Goal: Task Accomplishment & Management: Use online tool/utility

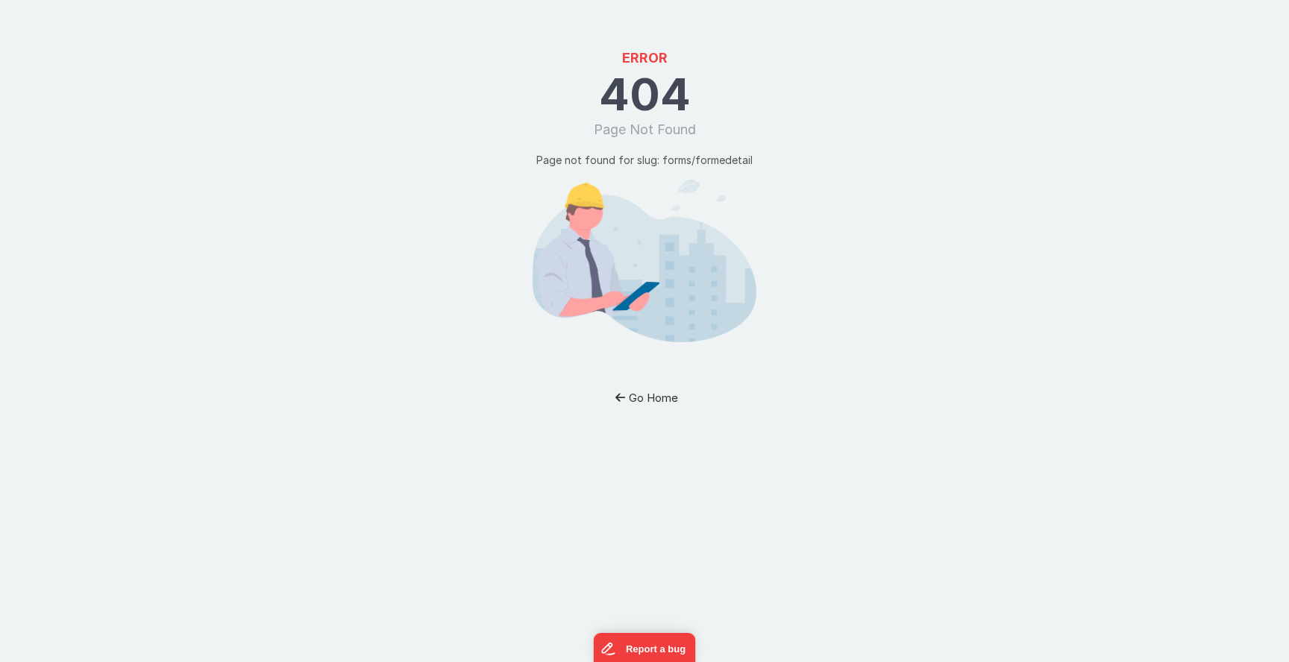
click at [650, 395] on button "Go Home" at bounding box center [644, 398] width 87 height 28
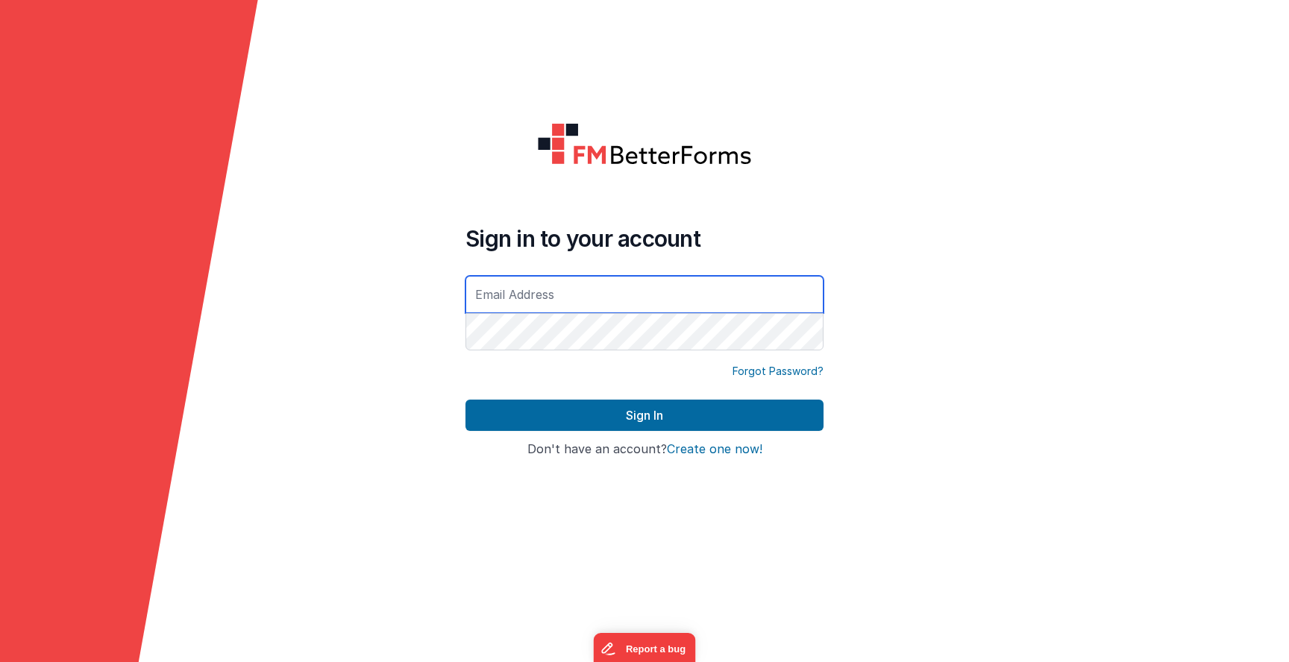
type input "[EMAIL_ADDRESS][DOMAIN_NAME]"
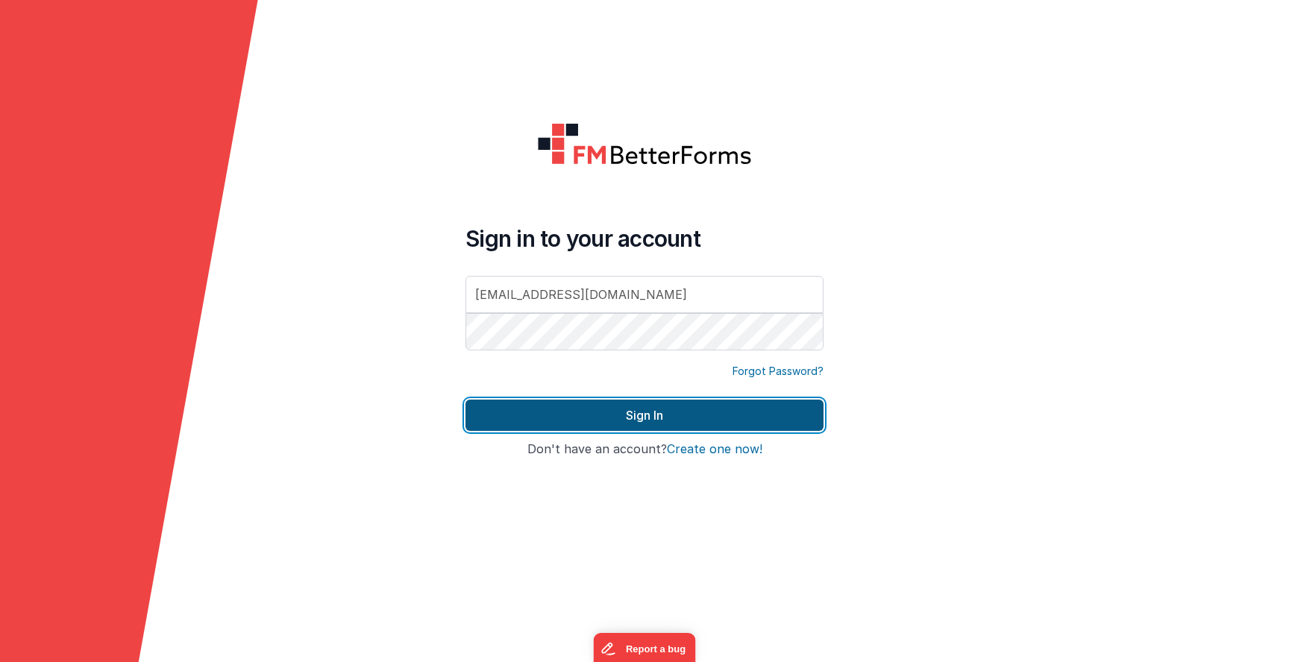
click at [551, 421] on button "Sign In" at bounding box center [644, 415] width 358 height 31
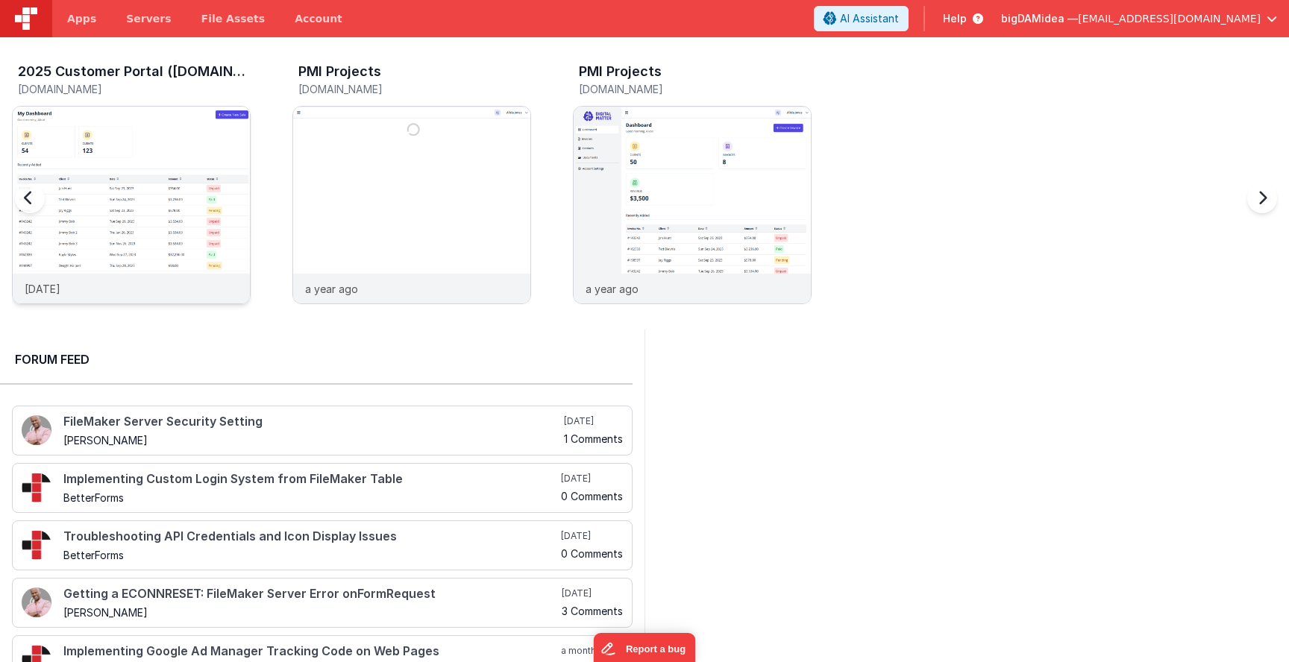
click at [171, 177] on img at bounding box center [131, 225] width 237 height 237
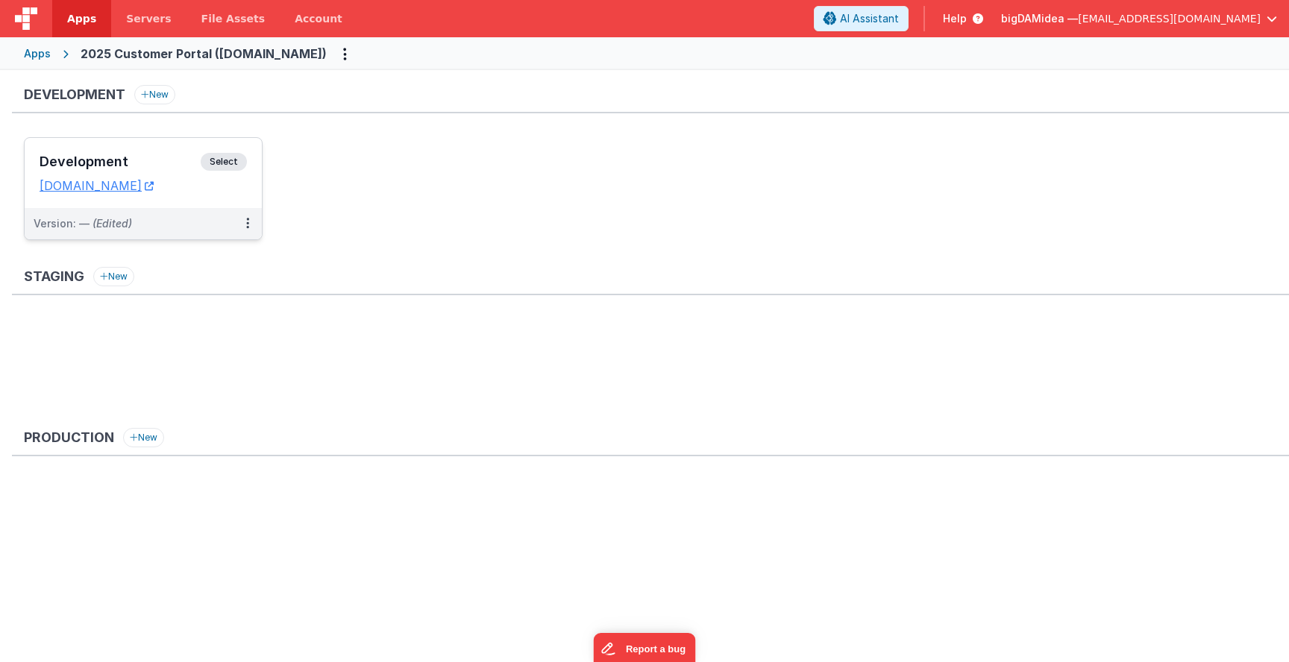
click at [231, 157] on span "Select" at bounding box center [224, 162] width 46 height 18
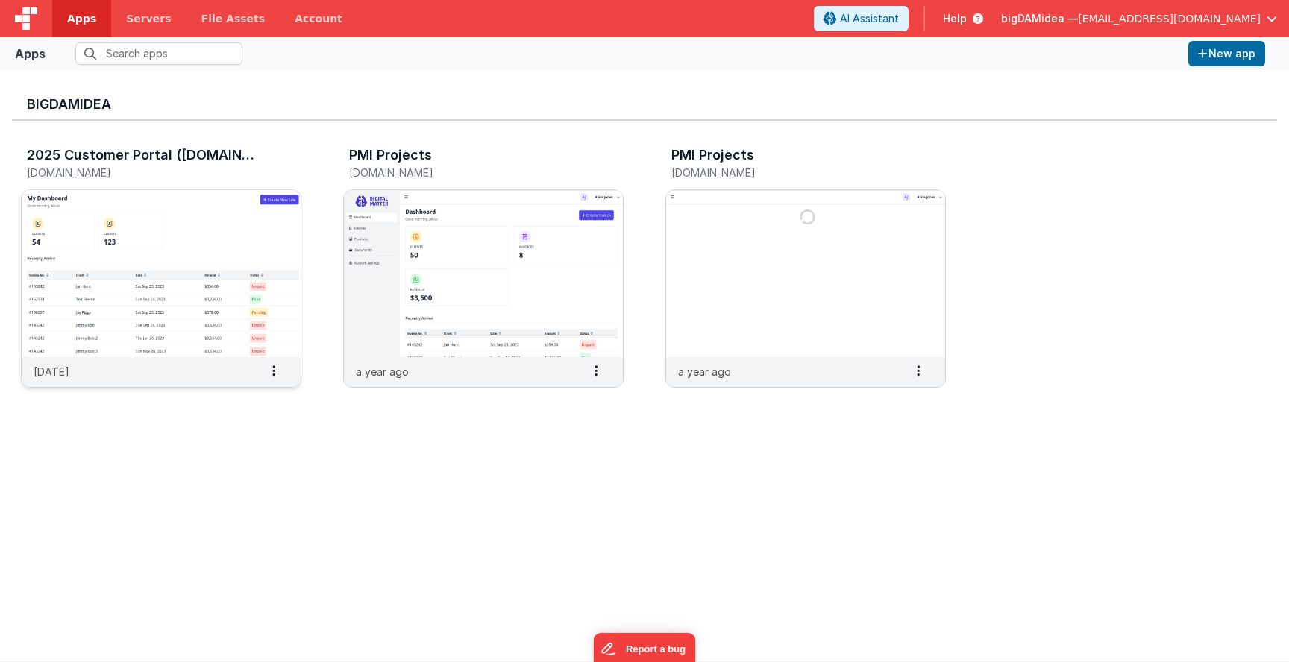
click at [181, 216] on img at bounding box center [161, 273] width 279 height 167
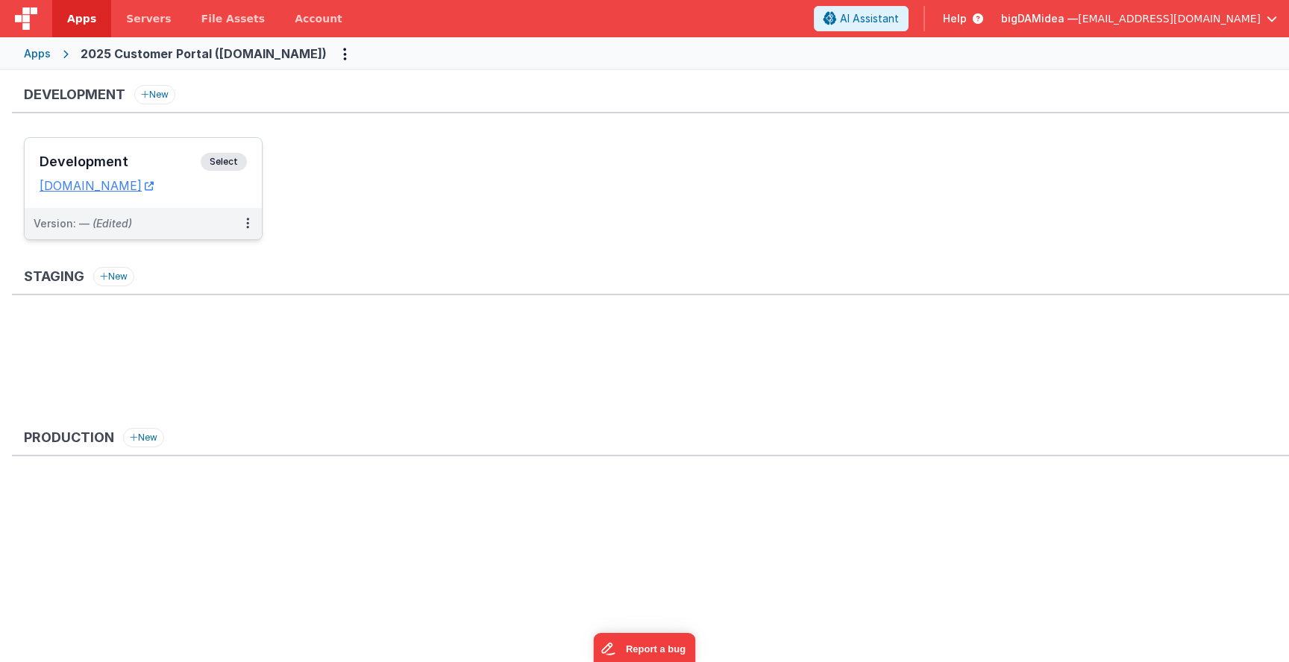
click at [157, 221] on div "Version: — (Edited)" at bounding box center [134, 223] width 200 height 15
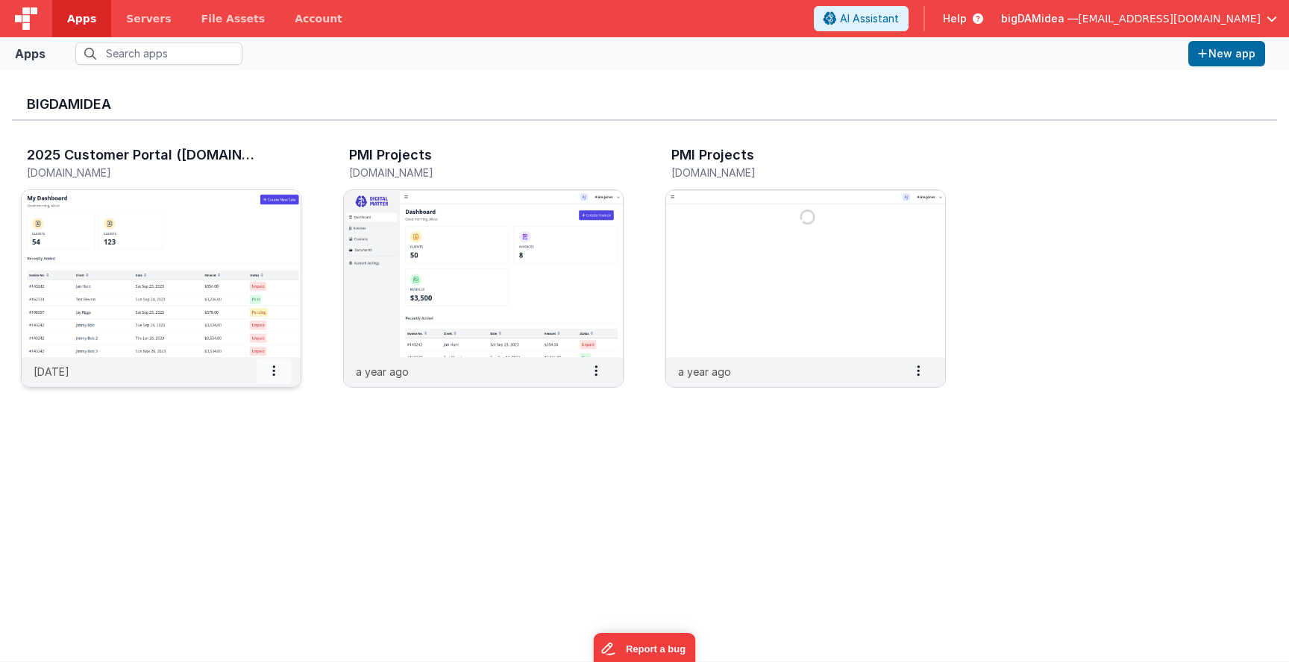
click at [273, 371] on icon at bounding box center [273, 371] width 3 height 1
click at [239, 226] on img at bounding box center [161, 273] width 279 height 167
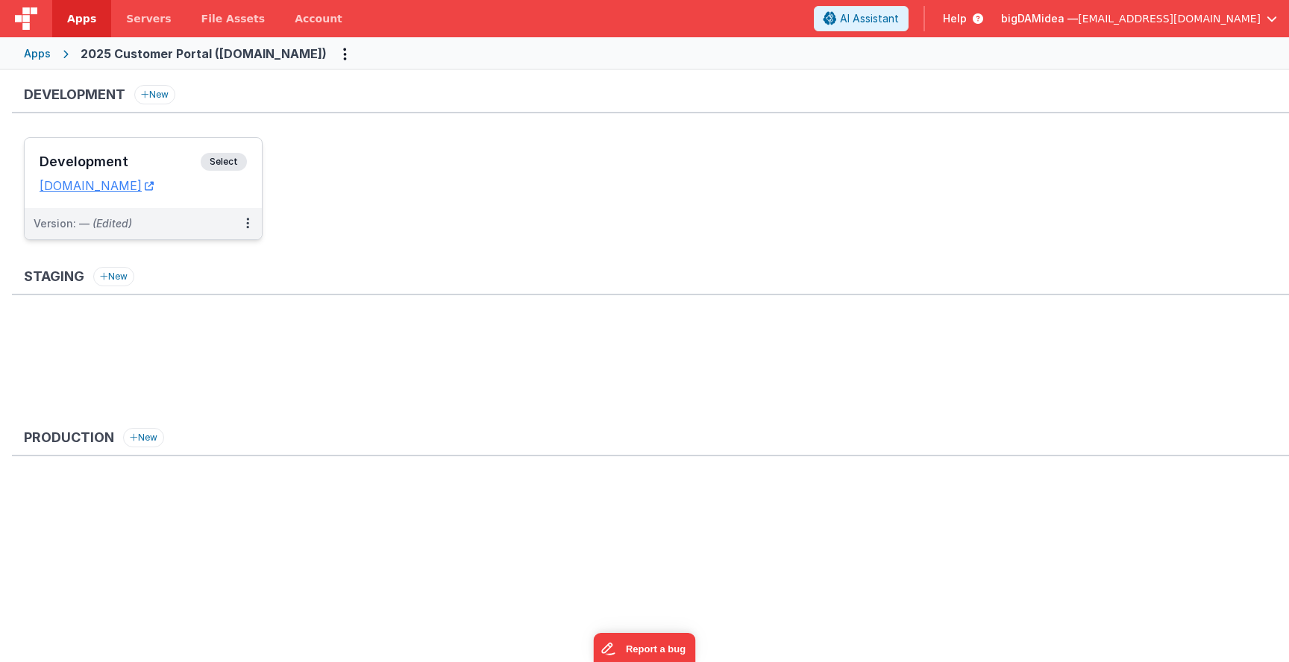
click at [221, 160] on span "Select" at bounding box center [224, 162] width 46 height 18
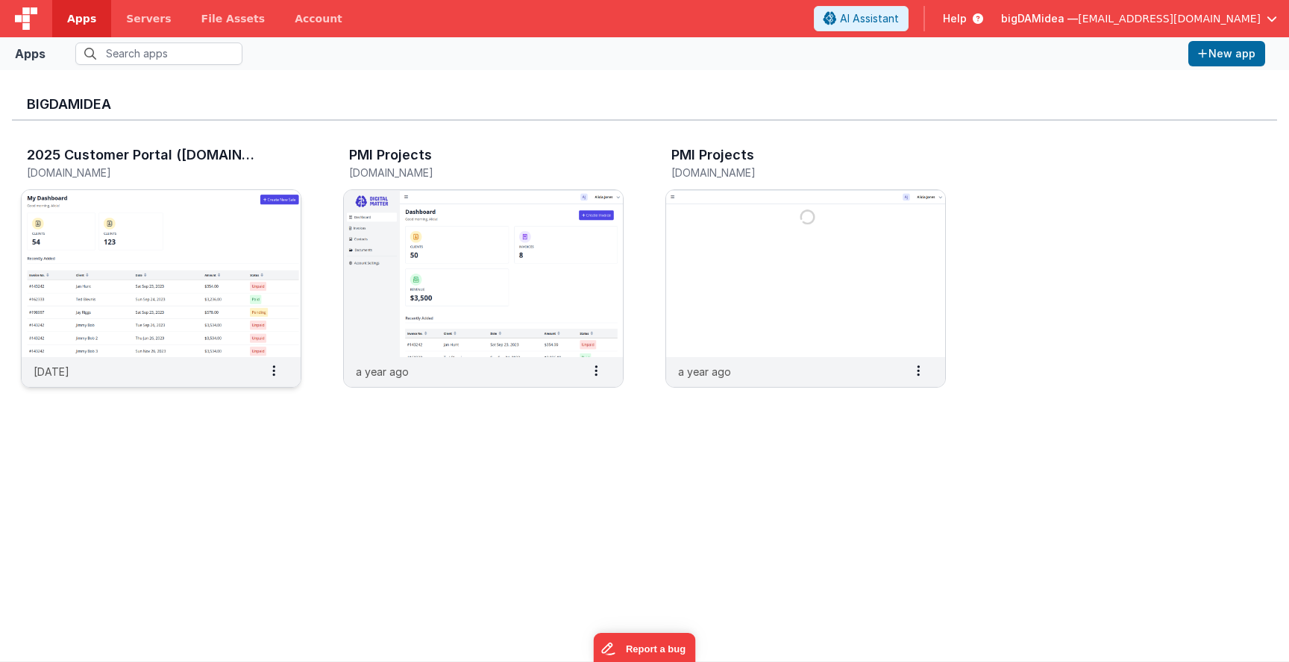
click at [128, 202] on img at bounding box center [161, 273] width 279 height 167
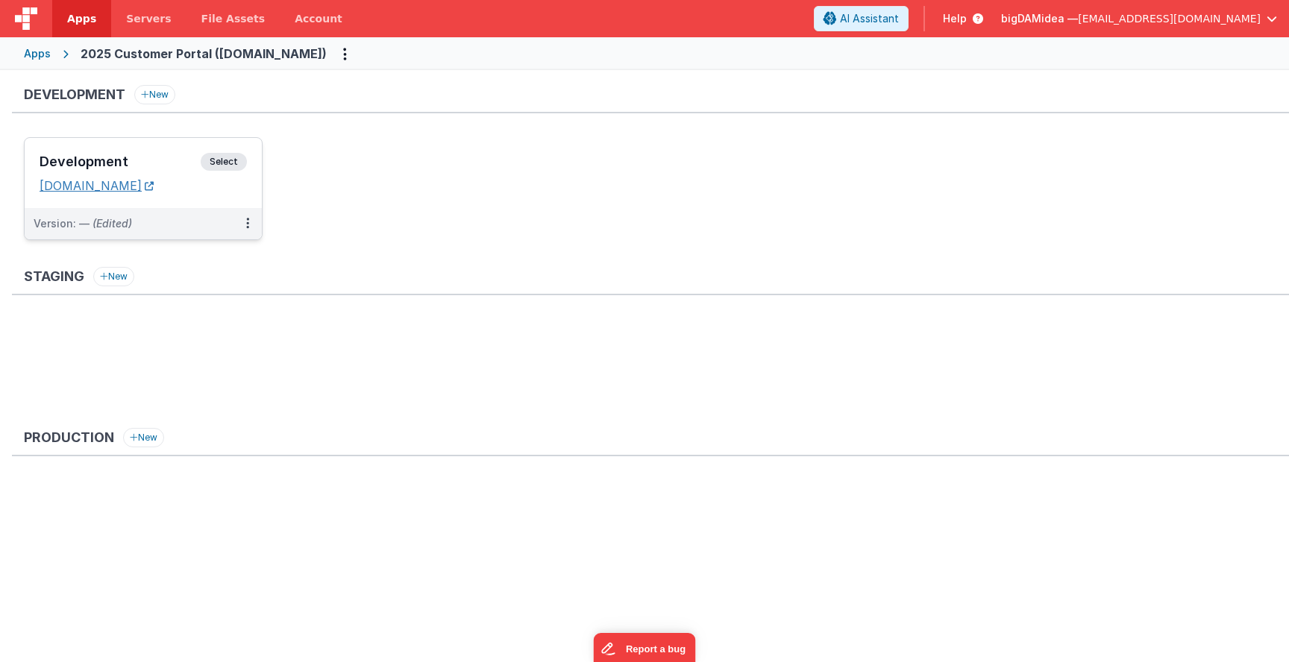
click at [114, 183] on link "[DOMAIN_NAME]" at bounding box center [97, 185] width 114 height 15
click at [246, 224] on icon at bounding box center [247, 223] width 3 height 1
click at [362, 54] on div at bounding box center [644, 331] width 1289 height 662
click at [347, 54] on icon "Options" at bounding box center [345, 54] width 4 height 1
click at [15, 51] on button at bounding box center [644, 331] width 1289 height 662
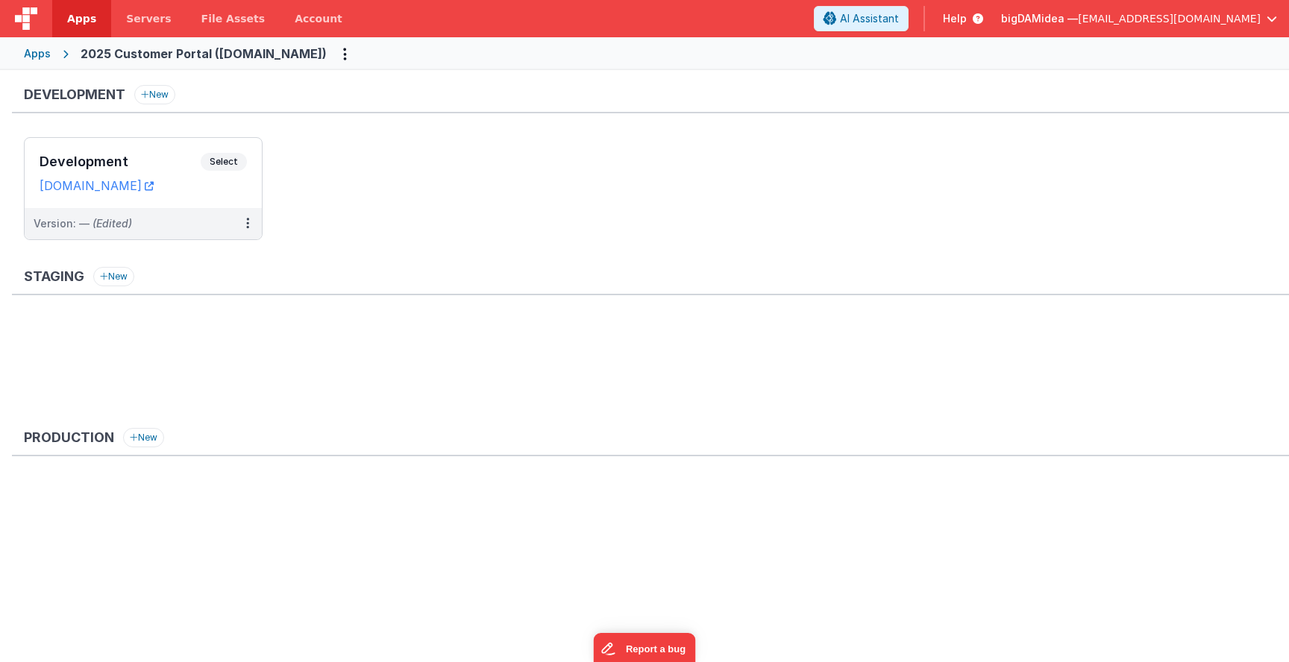
click at [38, 52] on div "Apps" at bounding box center [37, 53] width 27 height 15
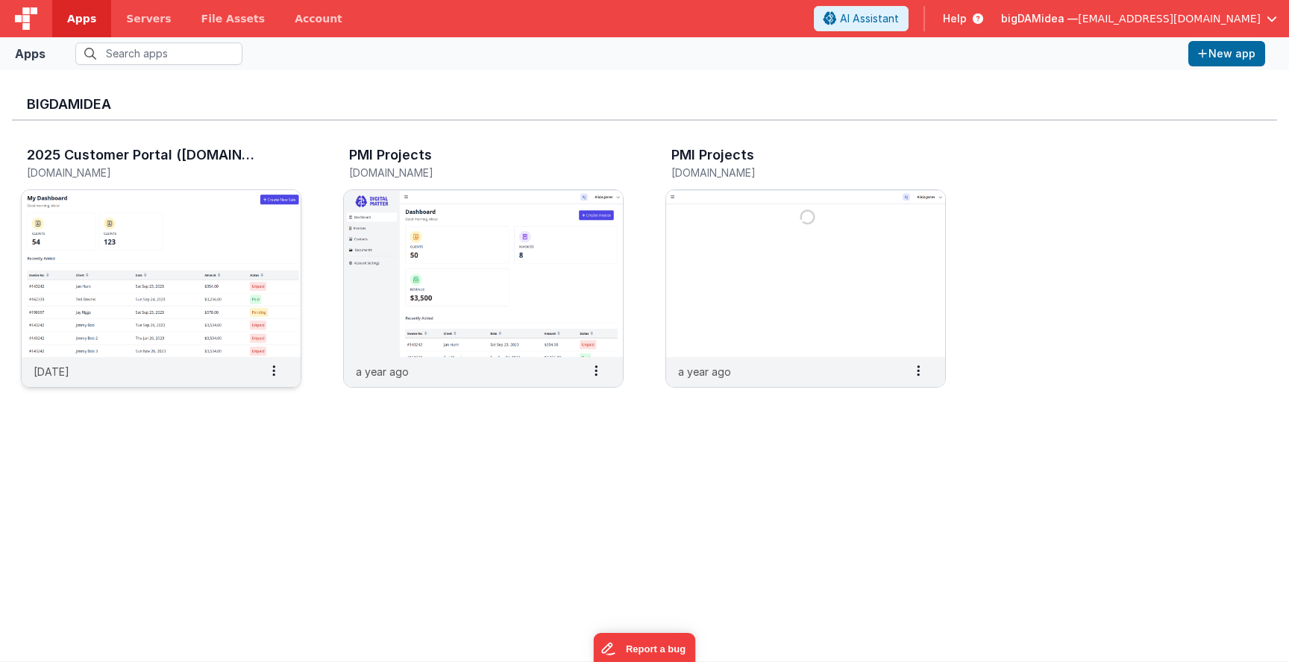
click at [178, 238] on img at bounding box center [161, 273] width 279 height 167
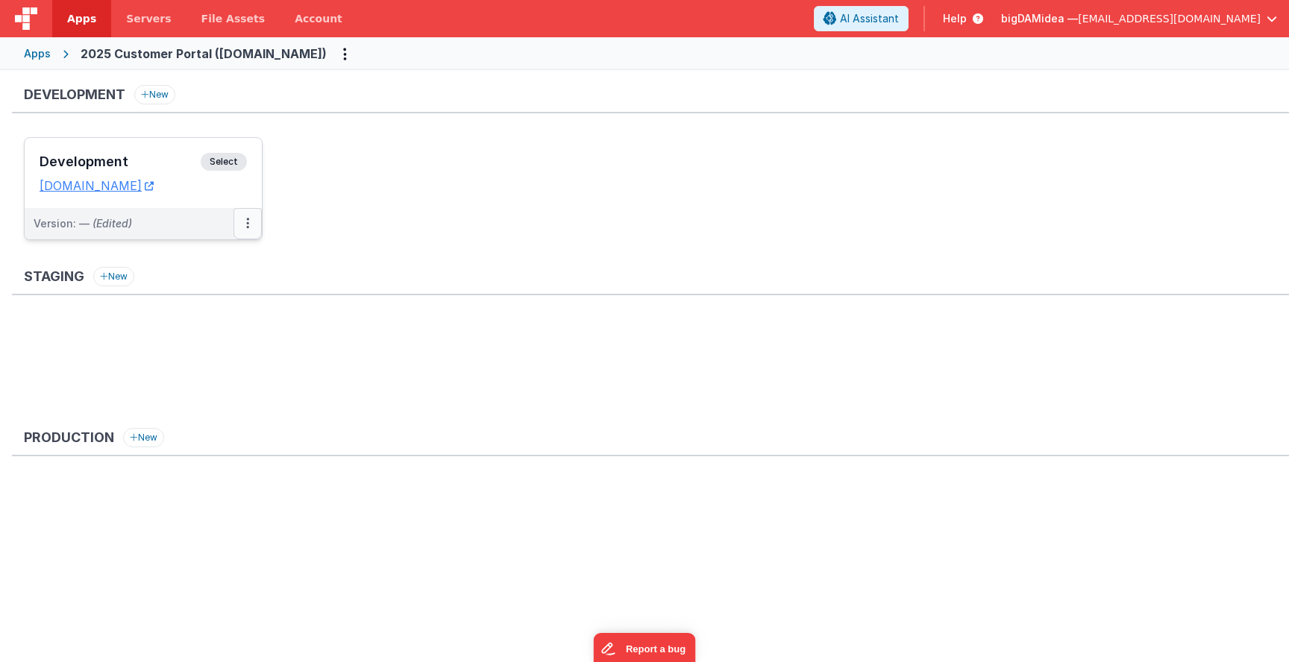
click at [246, 216] on button at bounding box center [247, 223] width 28 height 31
click at [182, 257] on link "Edit" at bounding box center [196, 257] width 131 height 27
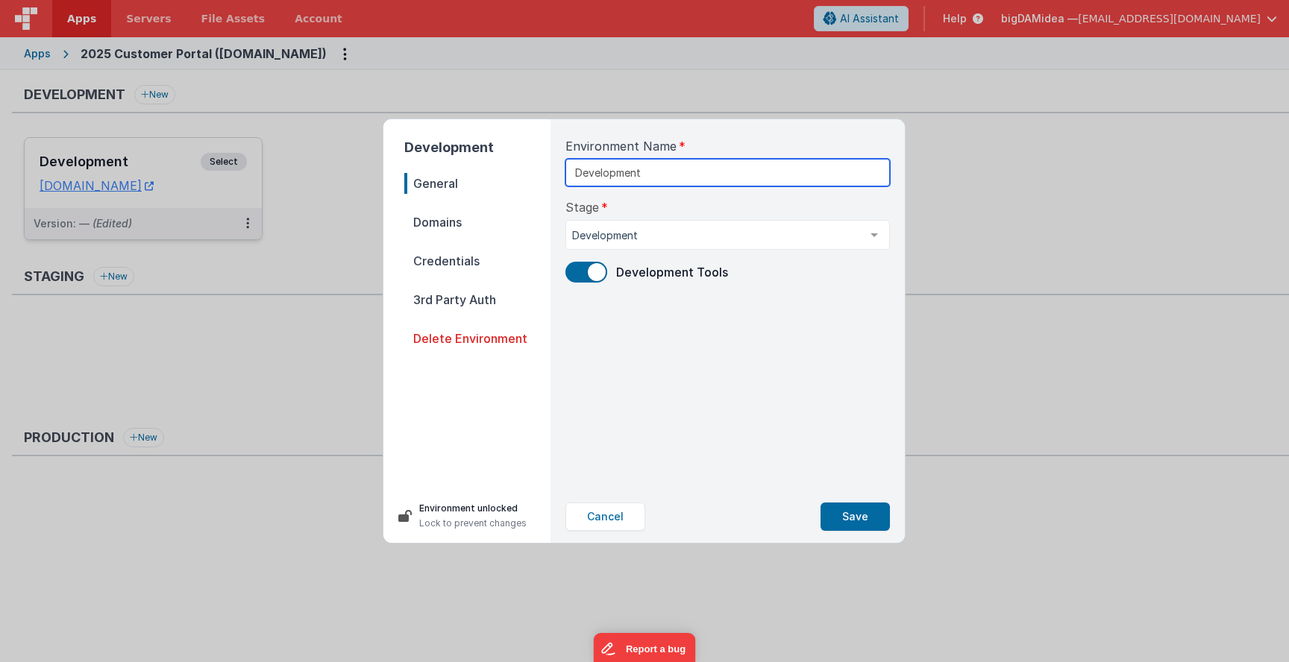
click at [668, 173] on input "Development" at bounding box center [727, 173] width 324 height 28
click at [437, 216] on span "Domains" at bounding box center [477, 222] width 146 height 21
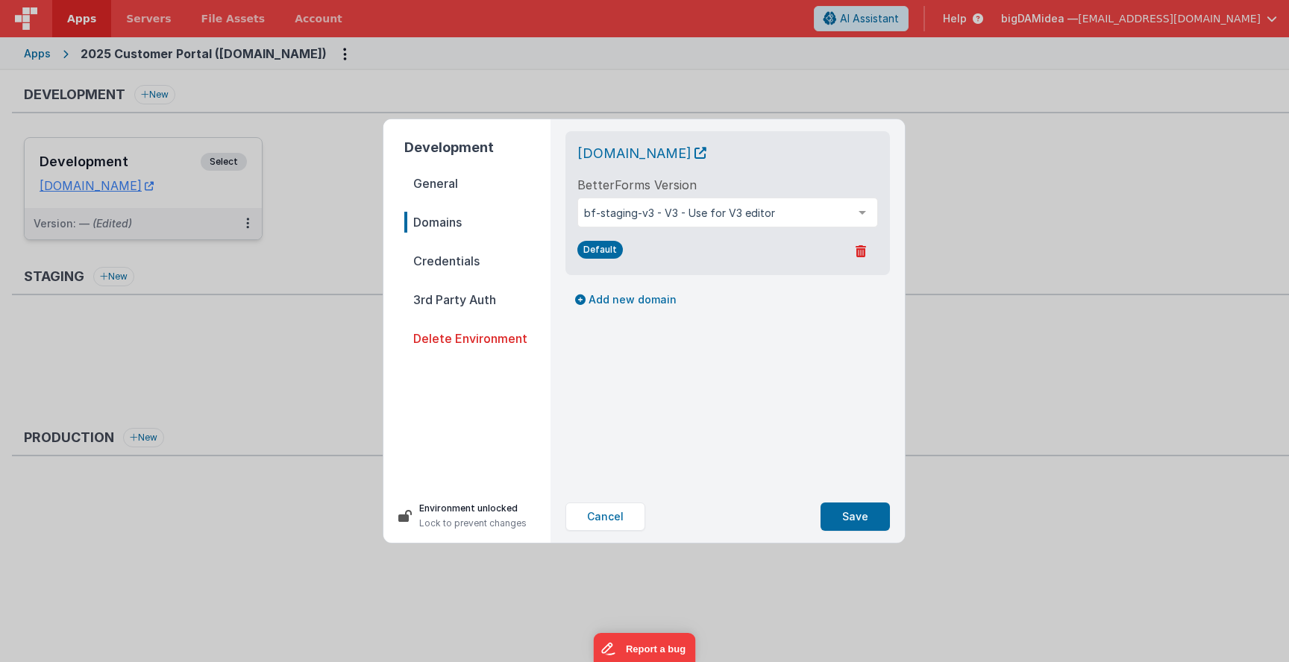
click at [438, 181] on span "General" at bounding box center [477, 183] width 146 height 21
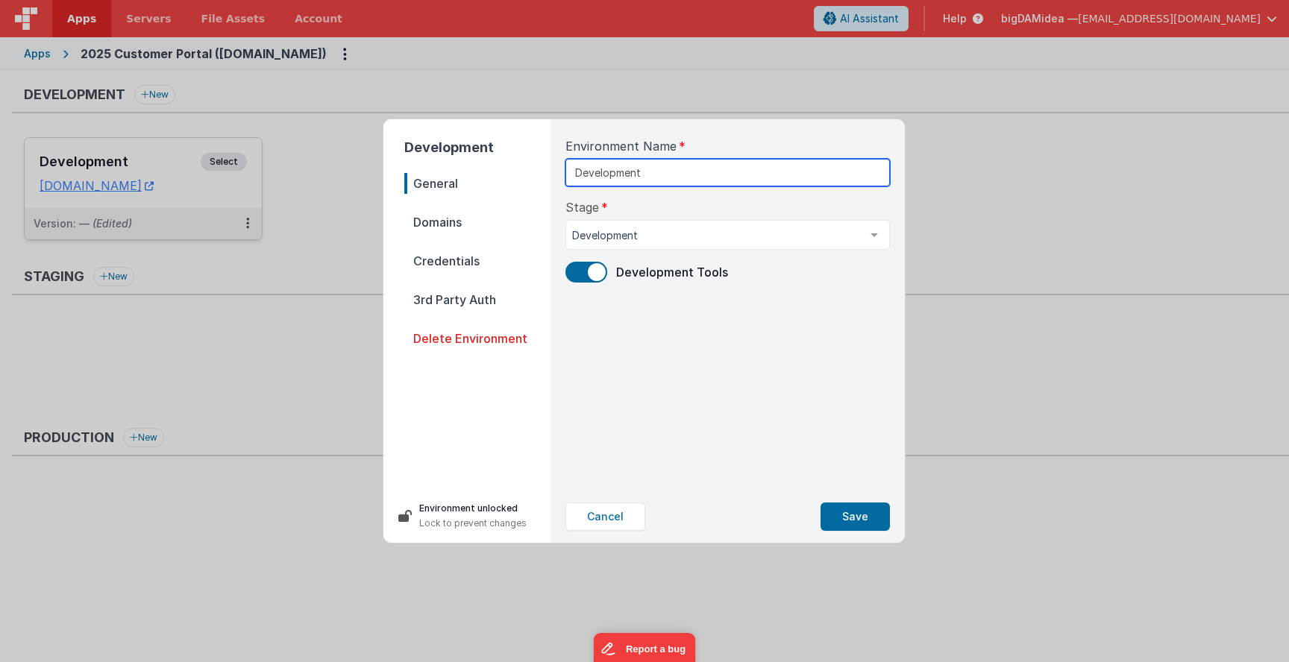
click at [656, 172] on input "Development" at bounding box center [727, 173] width 324 height 28
type input "Development ([DATE])"
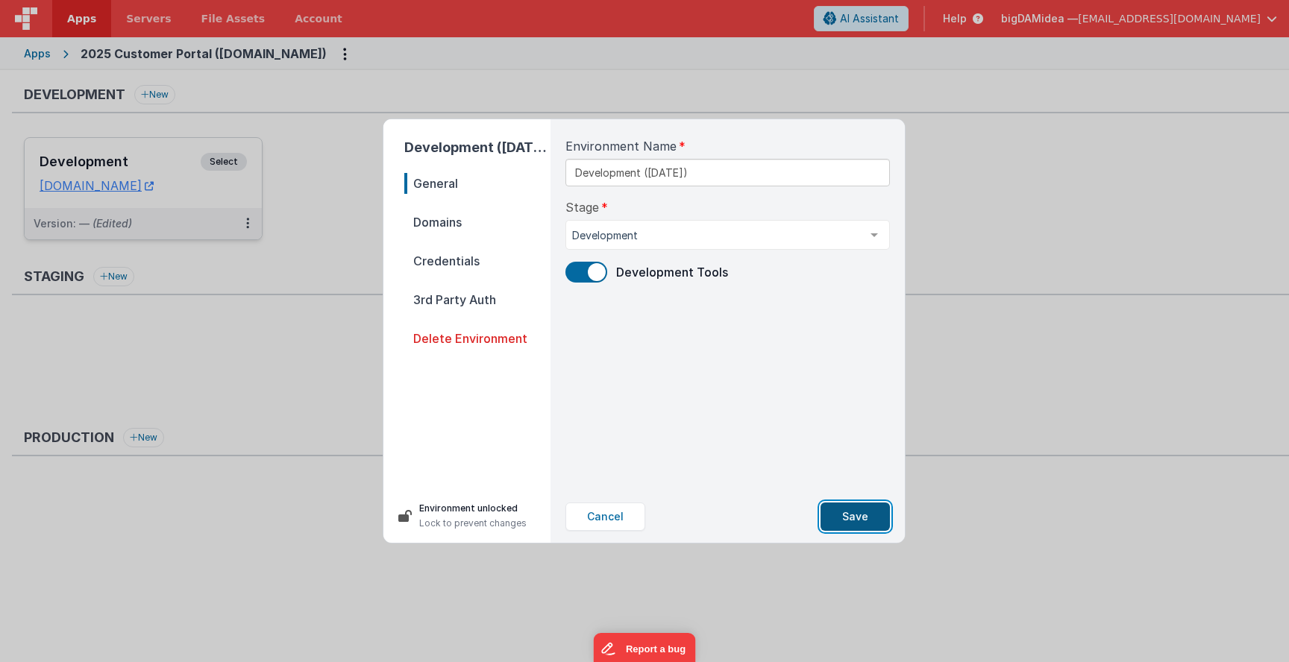
click at [865, 511] on button "Save" at bounding box center [854, 517] width 69 height 28
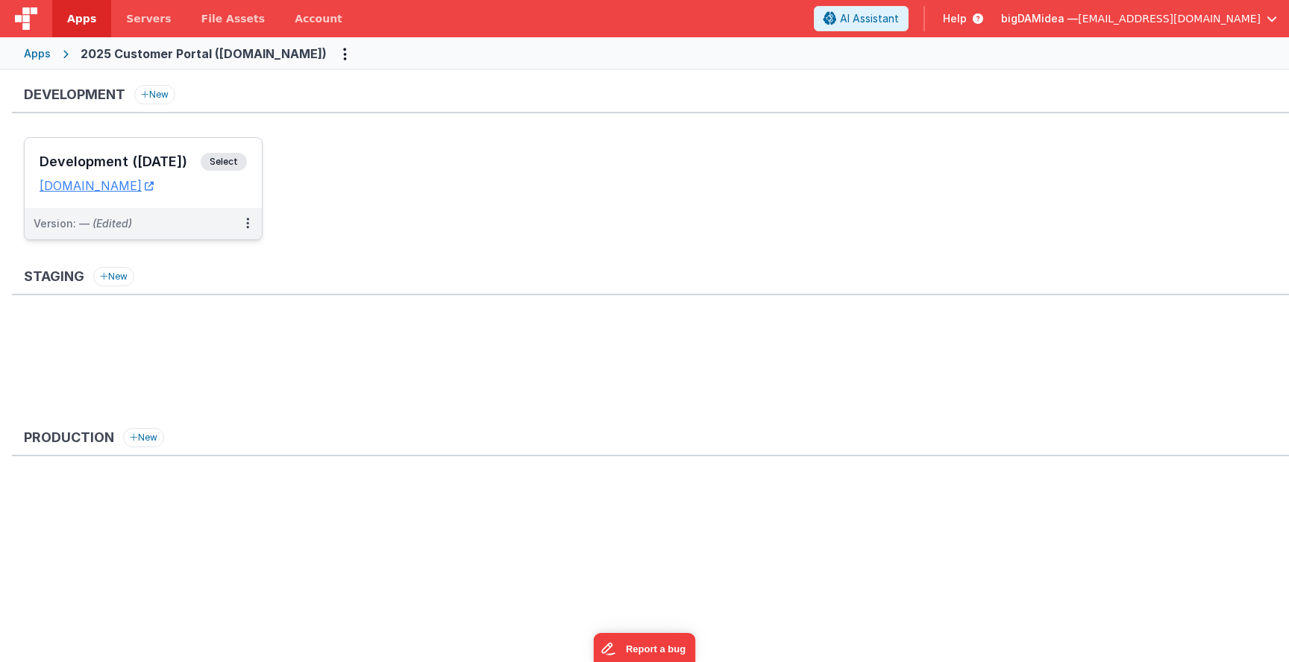
click at [141, 157] on h3 "Development ([DATE])" at bounding box center [120, 161] width 161 height 15
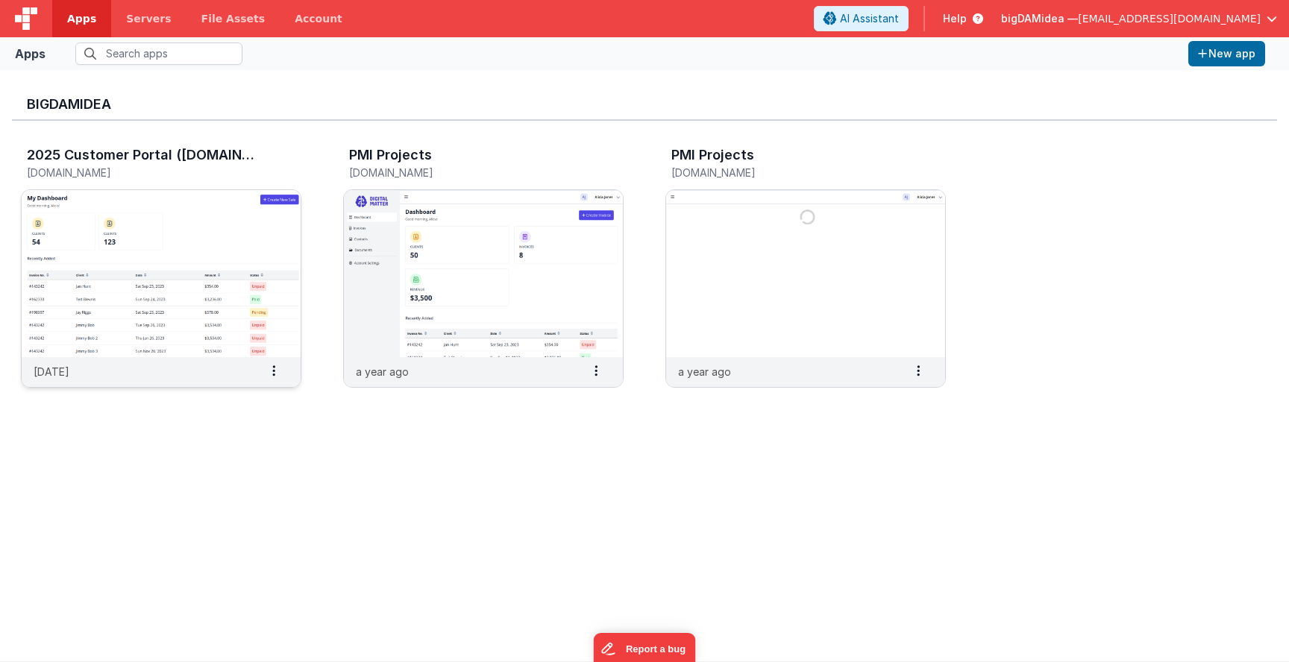
click at [113, 207] on img at bounding box center [161, 273] width 279 height 167
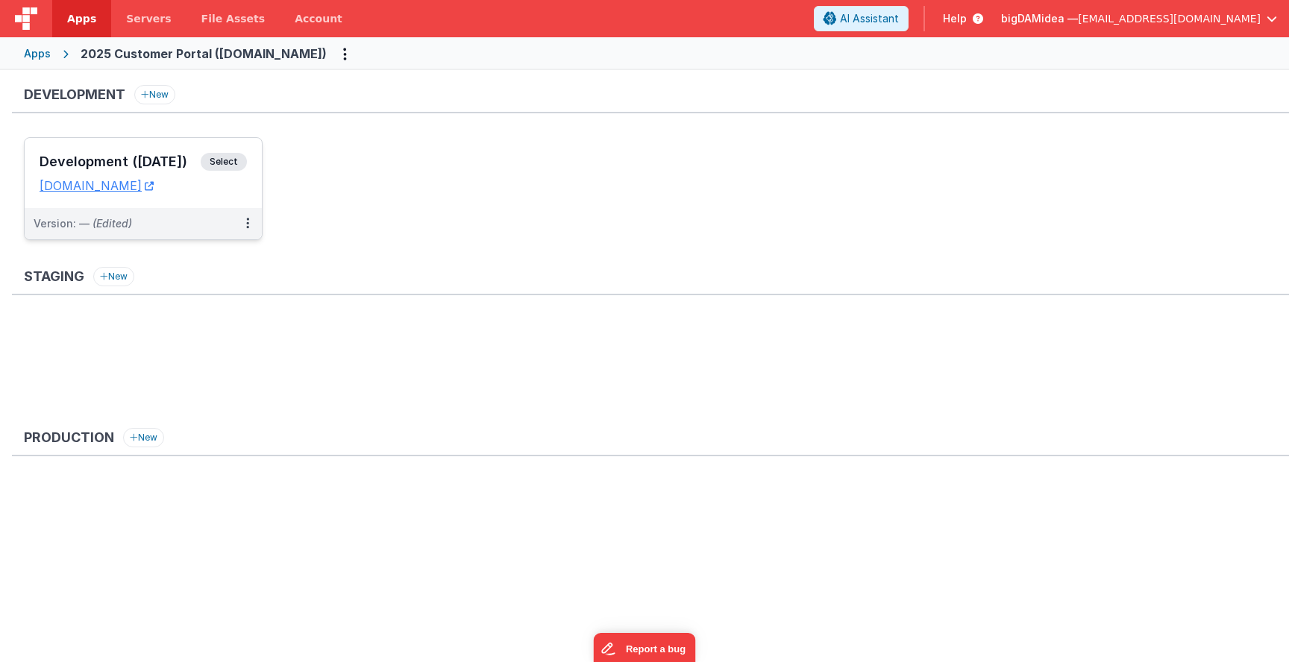
click at [95, 157] on h3 "Development ([DATE])" at bounding box center [120, 161] width 161 height 15
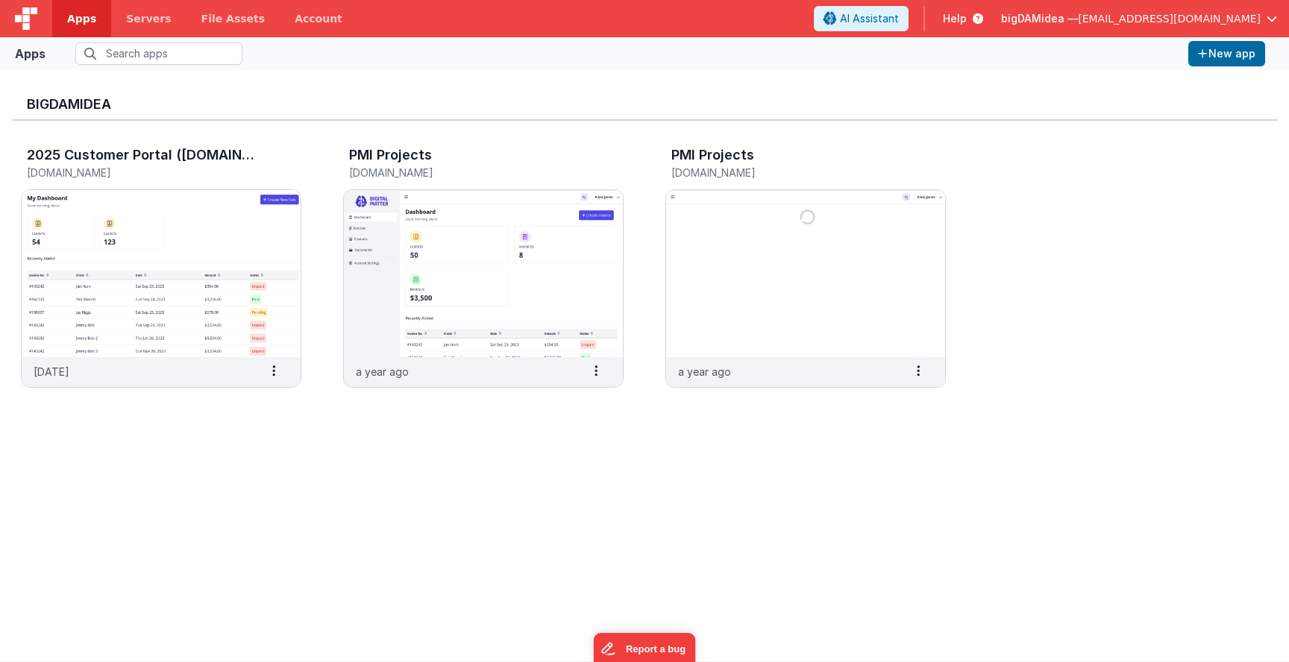
click at [79, 15] on span "Apps" at bounding box center [81, 18] width 29 height 15
click at [29, 14] on img at bounding box center [26, 18] width 22 height 22
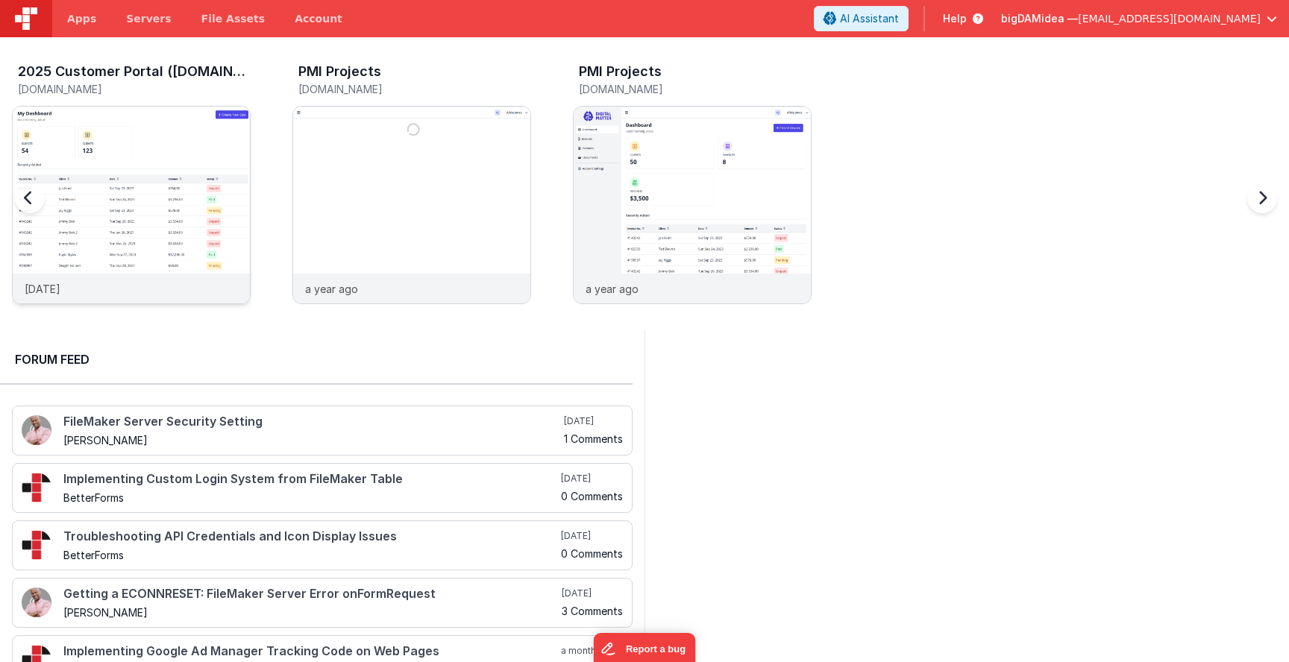
click at [152, 155] on img at bounding box center [131, 225] width 237 height 237
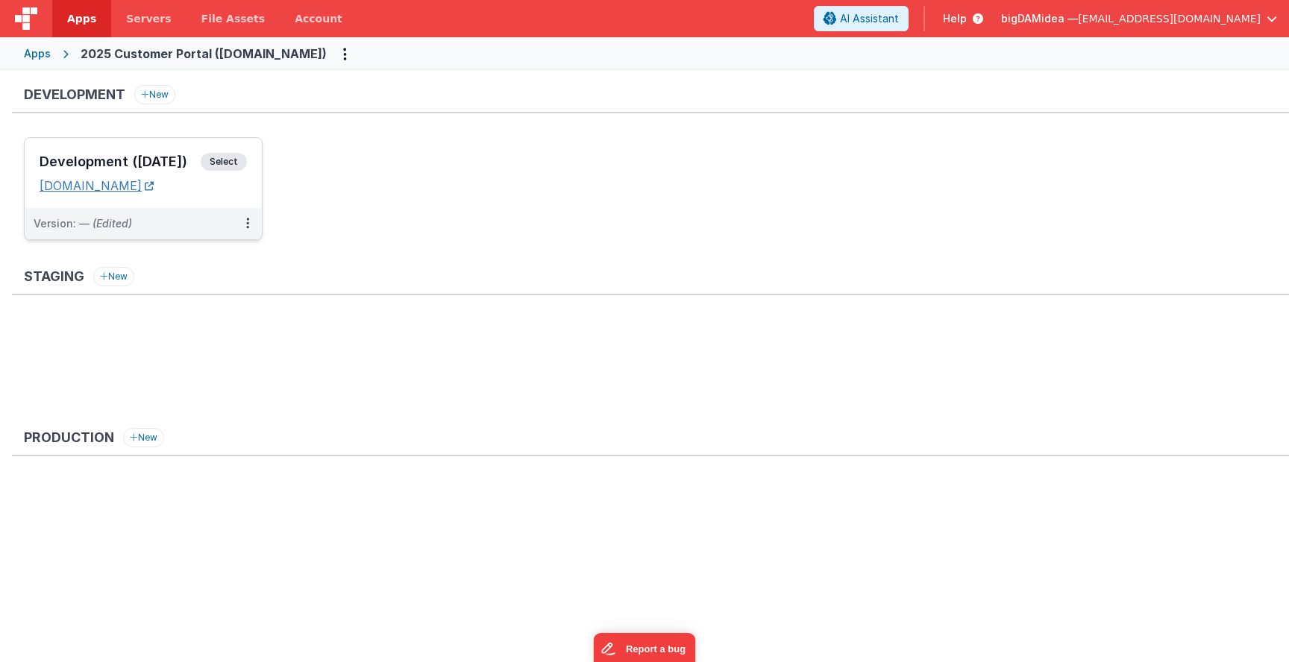
click at [136, 186] on link "[DOMAIN_NAME]" at bounding box center [97, 185] width 114 height 15
click at [254, 224] on button at bounding box center [247, 223] width 28 height 31
click at [189, 332] on link "Rollback" at bounding box center [196, 337] width 131 height 27
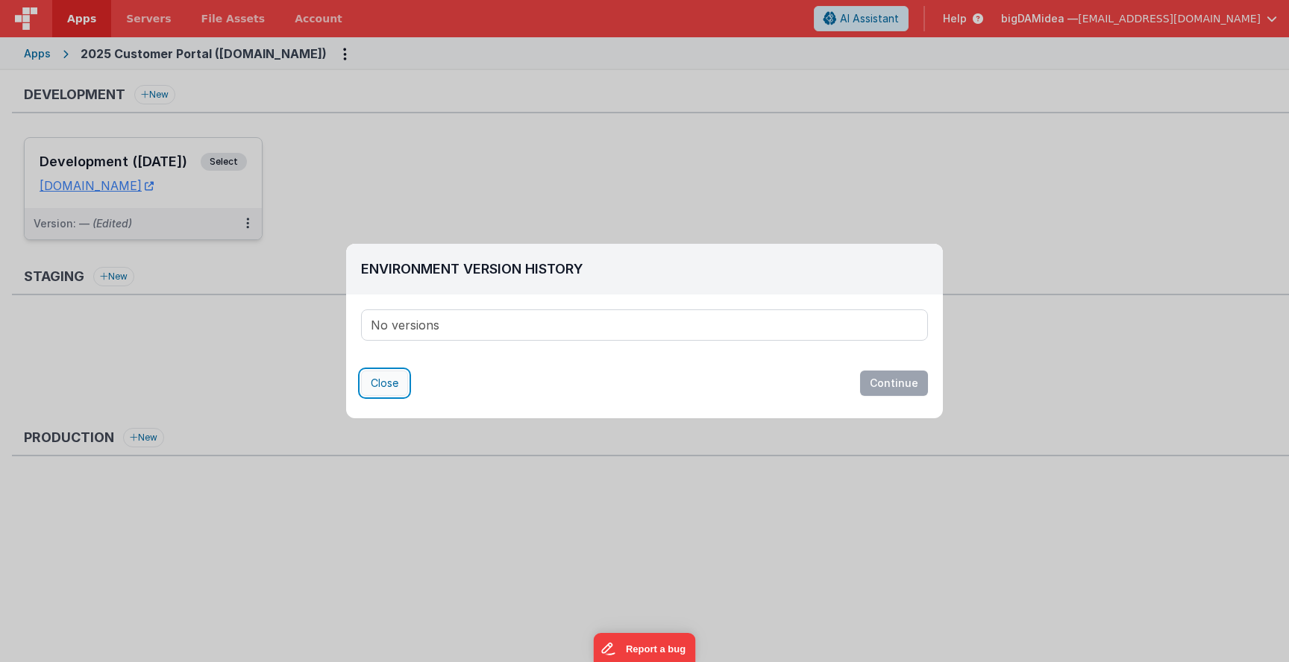
click at [382, 381] on button "Close" at bounding box center [384, 383] width 47 height 25
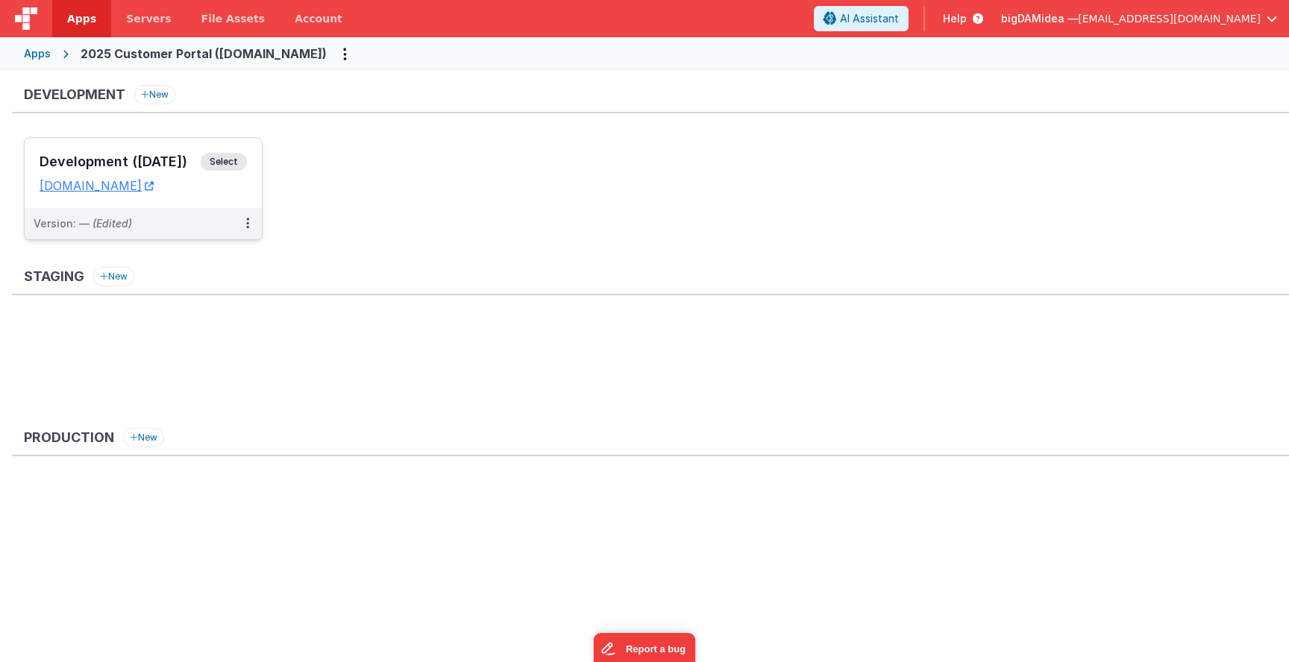
click at [84, 91] on h3 "Development" at bounding box center [74, 94] width 101 height 15
click at [357, 54] on button "Options" at bounding box center [345, 54] width 24 height 24
click at [421, 69] on button at bounding box center [644, 331] width 1289 height 662
click at [34, 48] on div "Apps" at bounding box center [37, 53] width 27 height 15
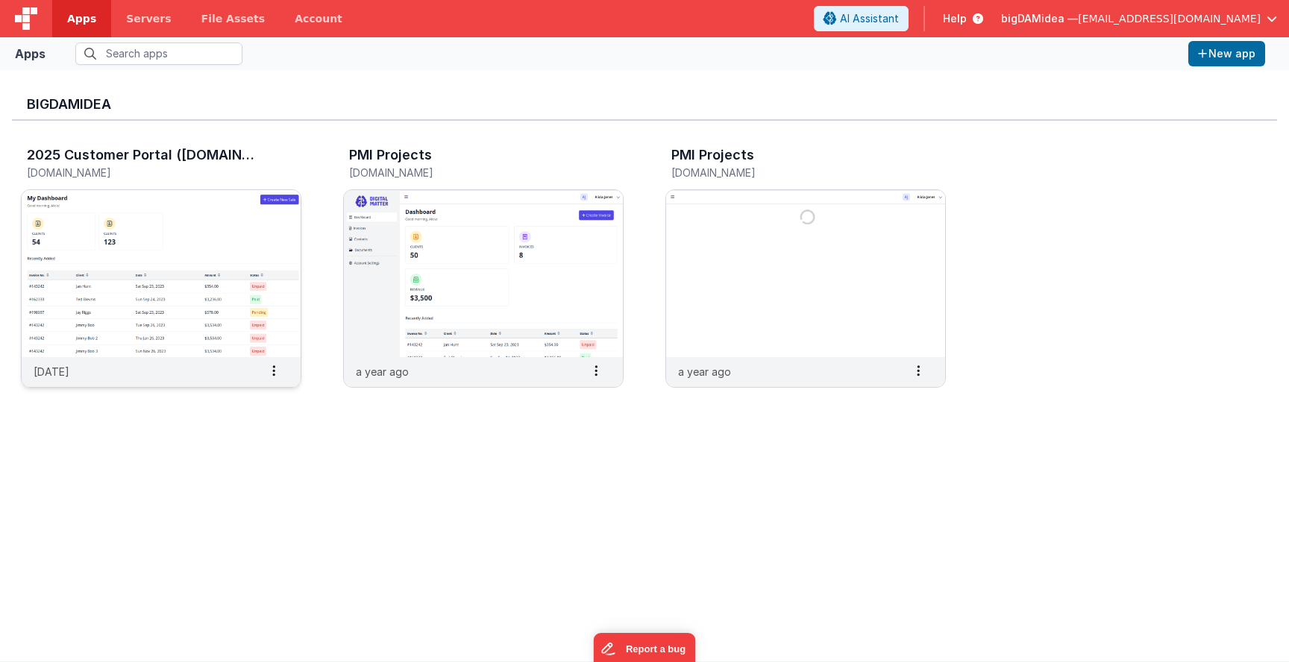
click at [155, 285] on img at bounding box center [161, 273] width 279 height 167
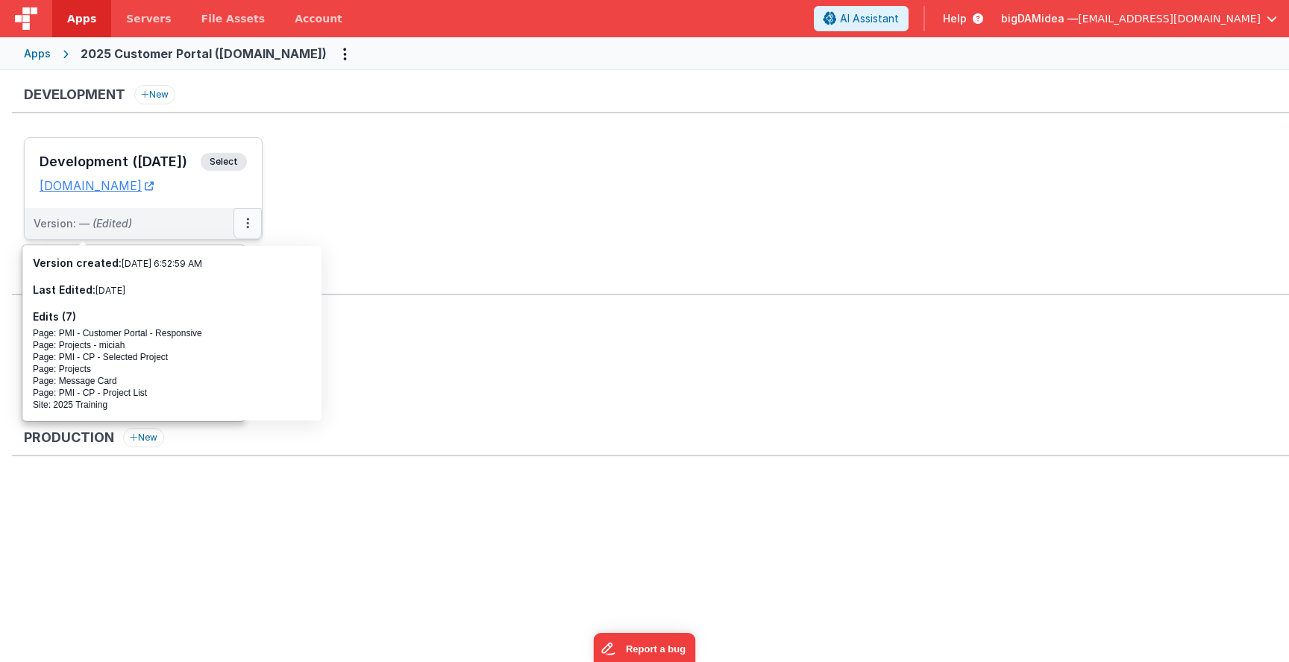
click at [247, 223] on icon at bounding box center [247, 223] width 3 height 1
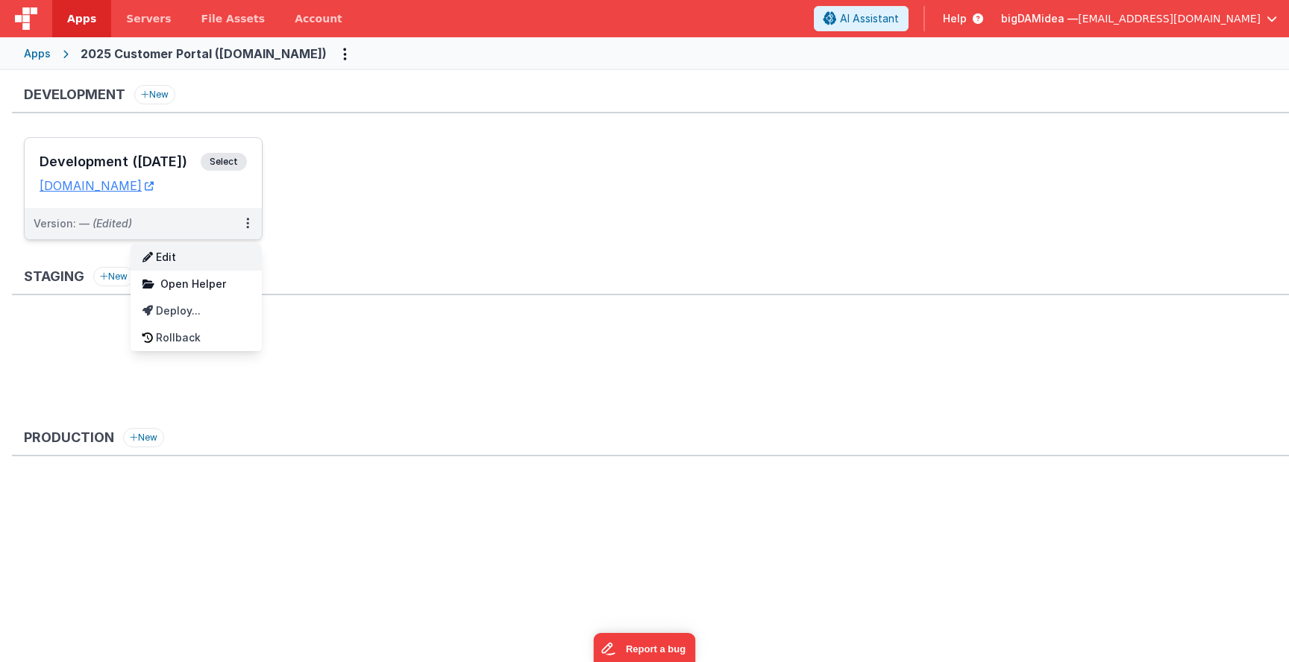
click at [197, 247] on link "Edit" at bounding box center [196, 257] width 131 height 27
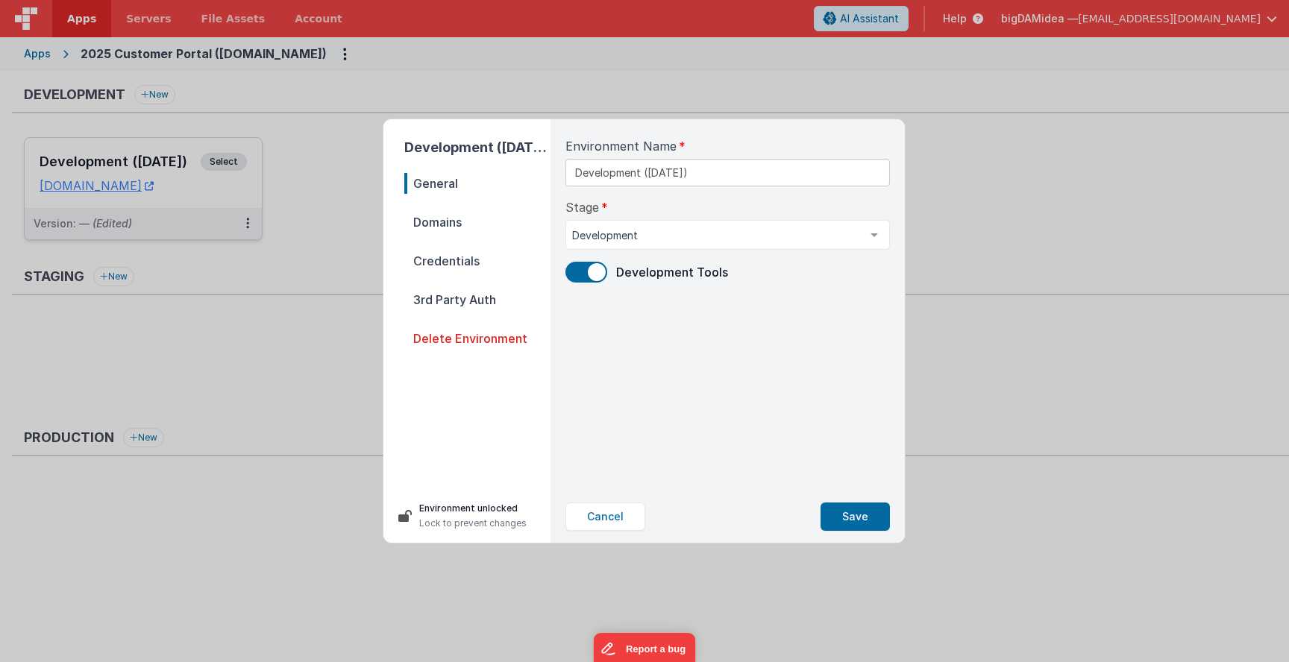
click at [453, 216] on span "Domains" at bounding box center [477, 222] width 146 height 21
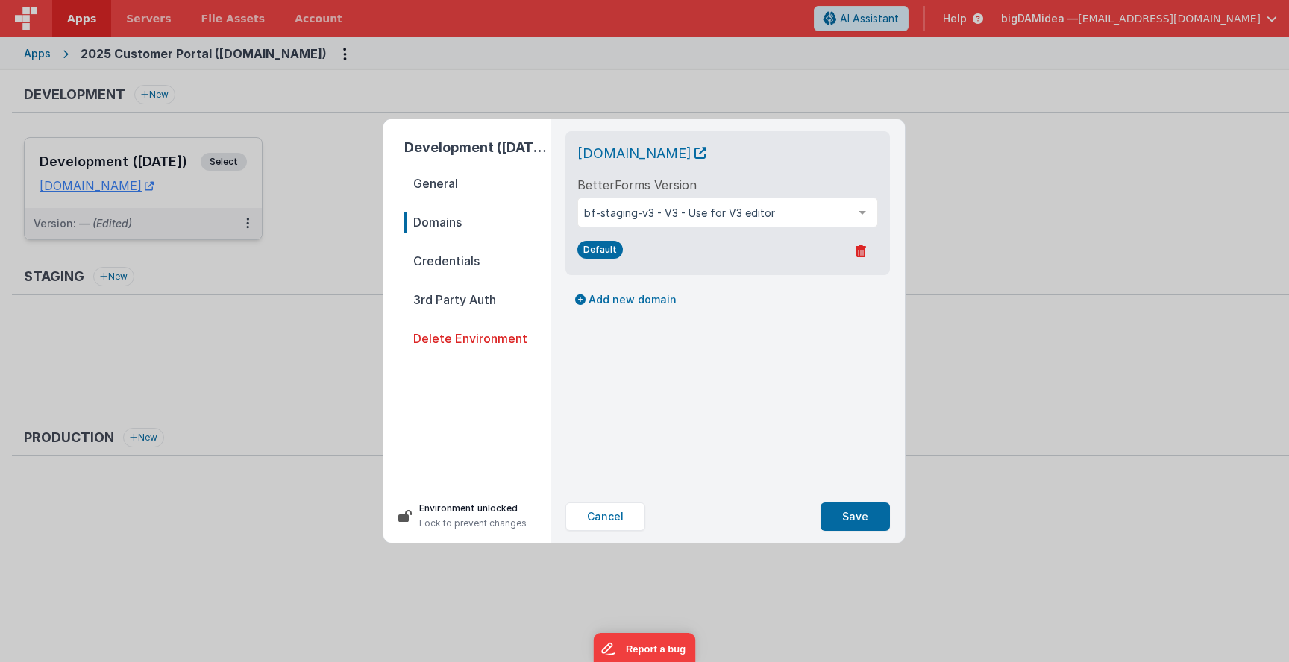
click at [454, 256] on span "Credentials" at bounding box center [477, 261] width 146 height 21
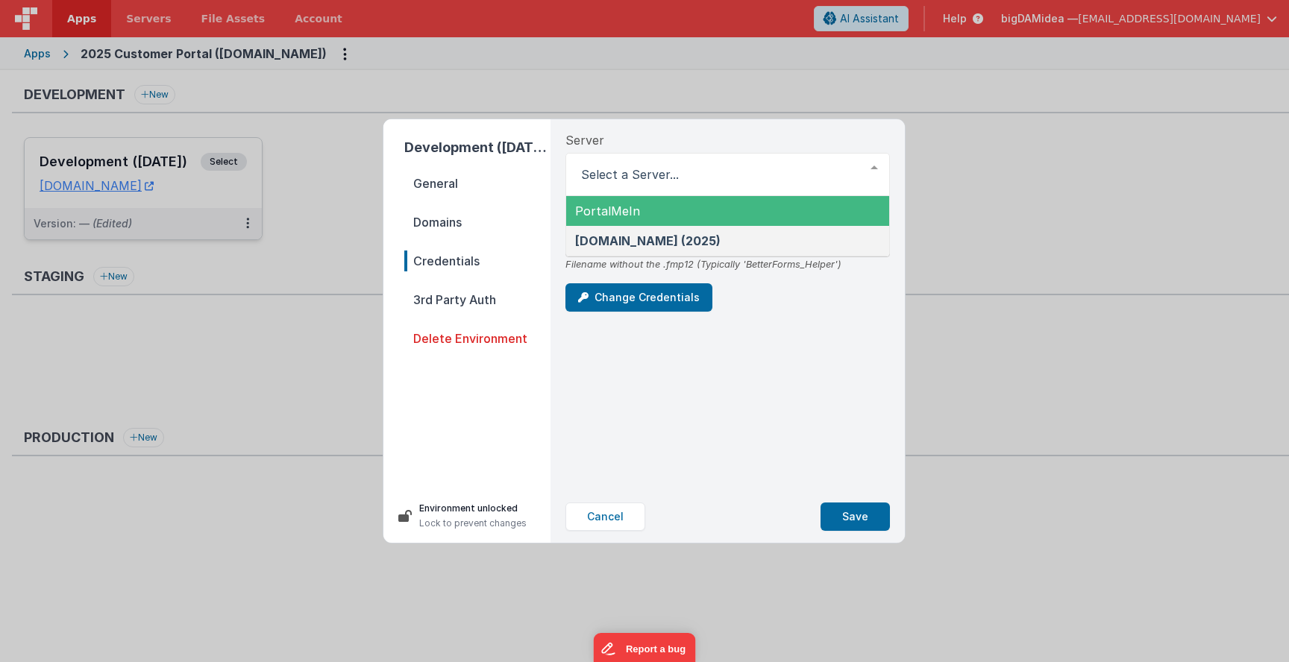
click at [735, 125] on div "Server PortalMeIn [DOMAIN_NAME] (2025) List is empty. Helper File Name BetterFo…" at bounding box center [727, 304] width 348 height 371
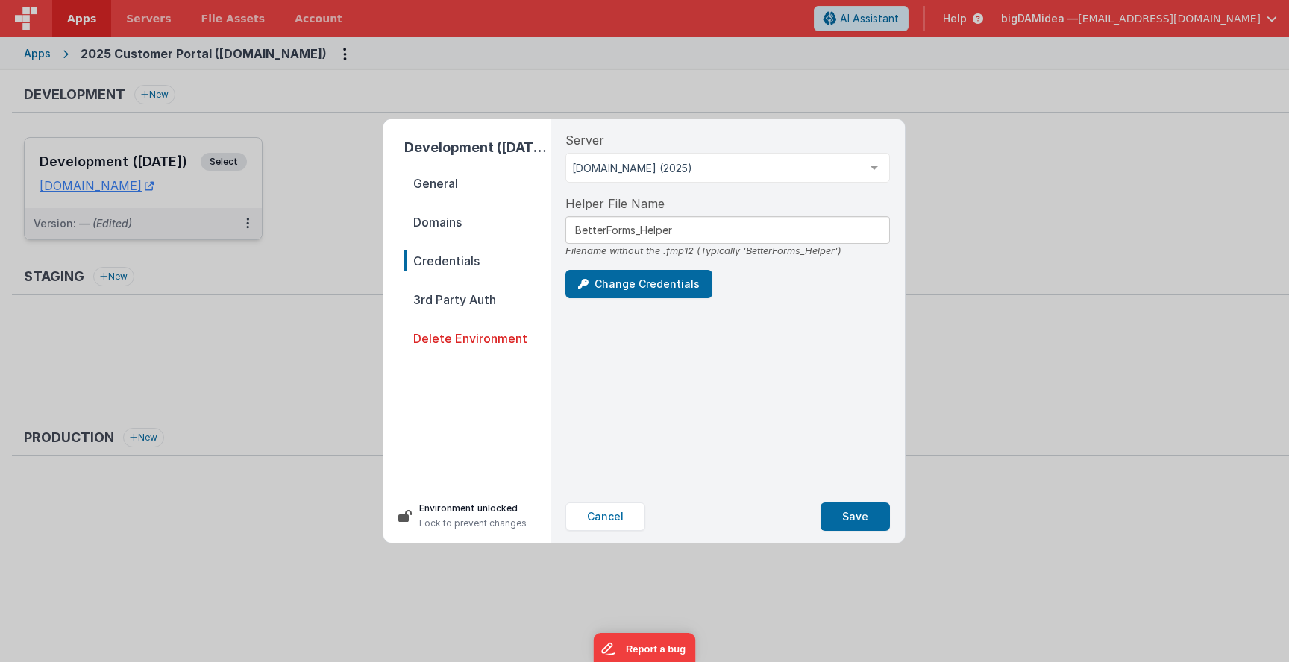
click at [447, 299] on span "3rd Party Auth" at bounding box center [477, 299] width 146 height 21
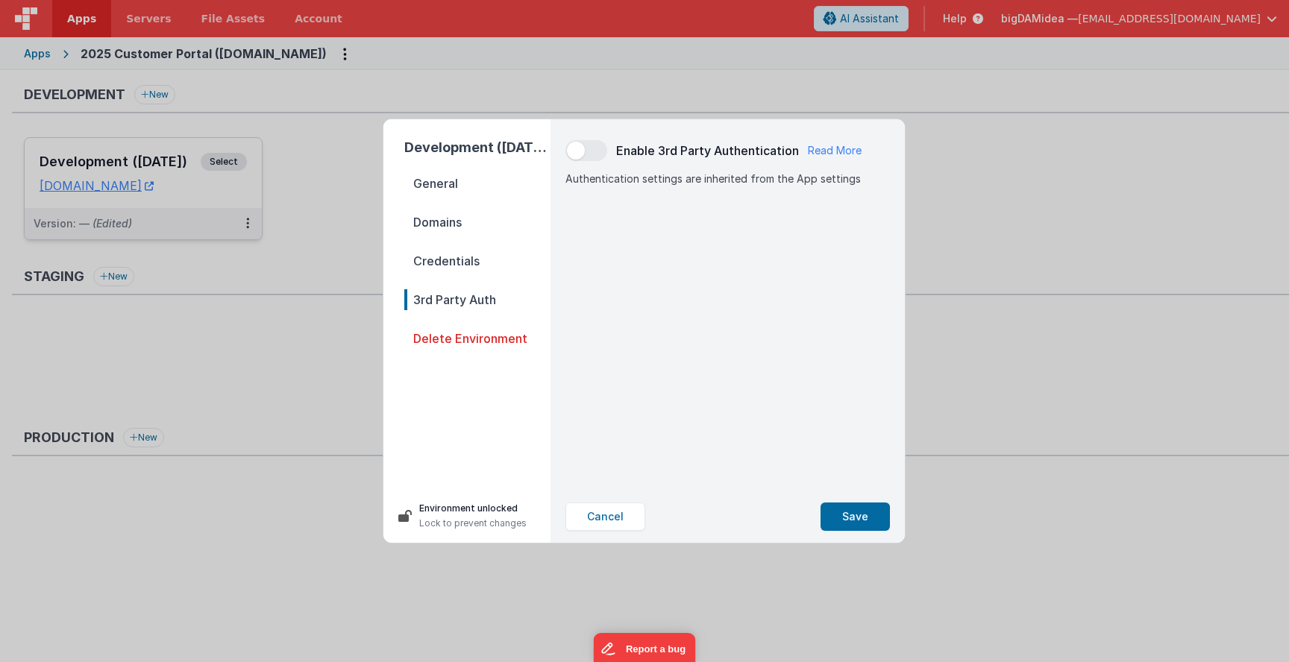
click at [431, 263] on span "Credentials" at bounding box center [477, 261] width 146 height 21
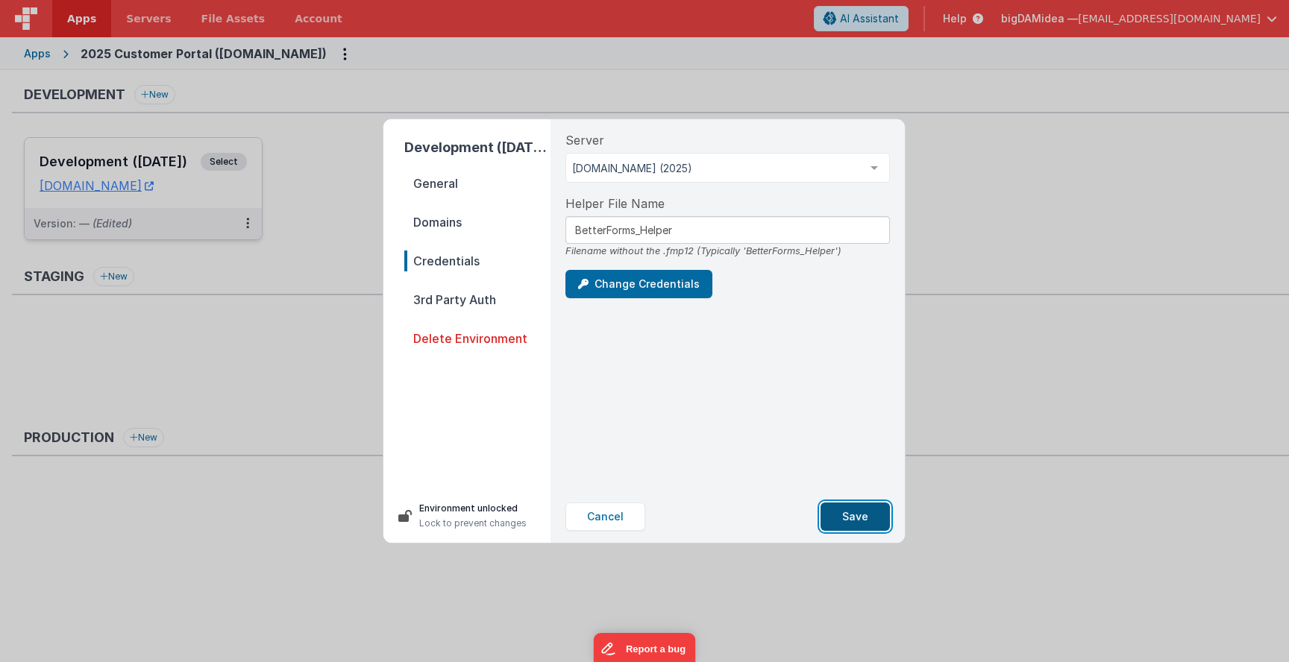
click at [870, 514] on button "Save" at bounding box center [854, 517] width 69 height 28
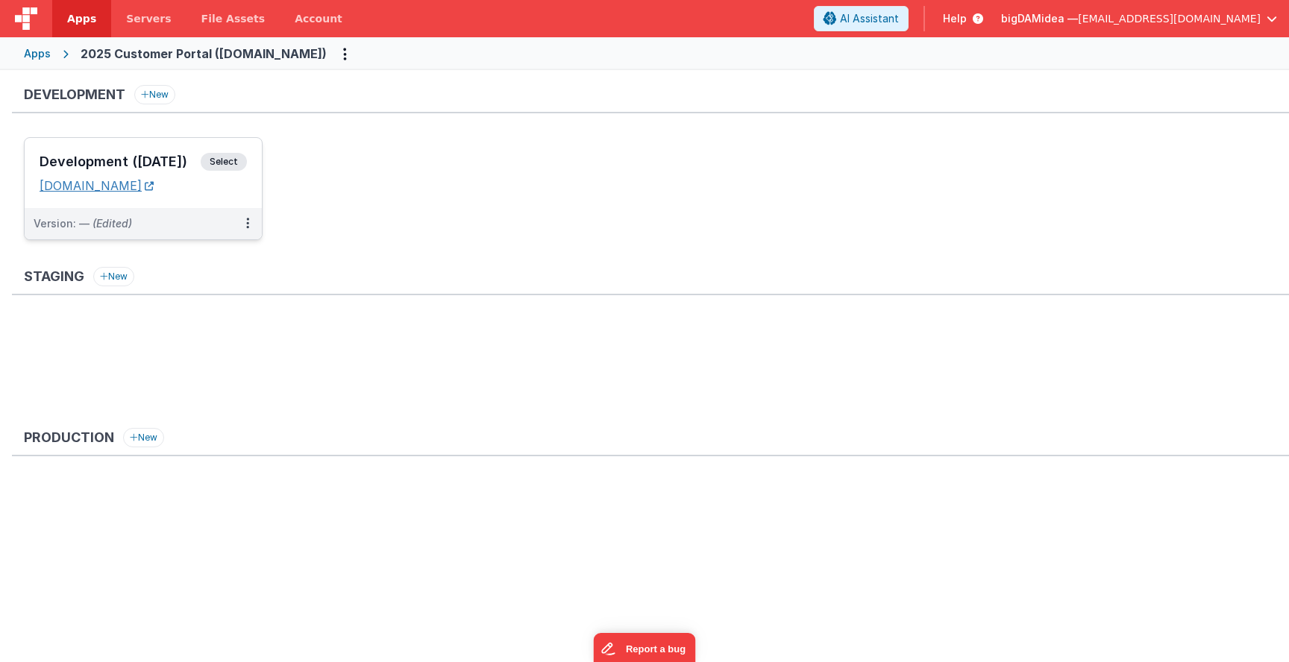
click at [130, 184] on link "[DOMAIN_NAME]" at bounding box center [97, 185] width 114 height 15
click at [246, 223] on icon at bounding box center [247, 223] width 3 height 1
click at [197, 260] on link "Edit" at bounding box center [196, 257] width 131 height 27
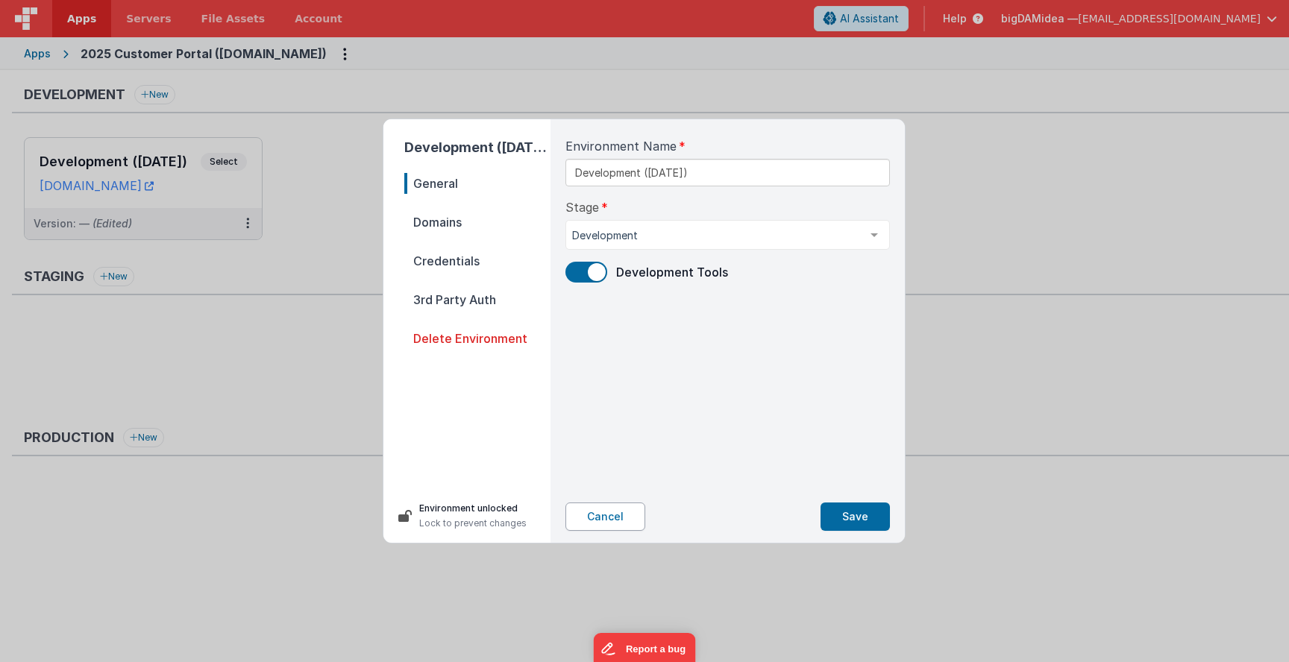
click at [594, 521] on button "Cancel" at bounding box center [605, 517] width 80 height 28
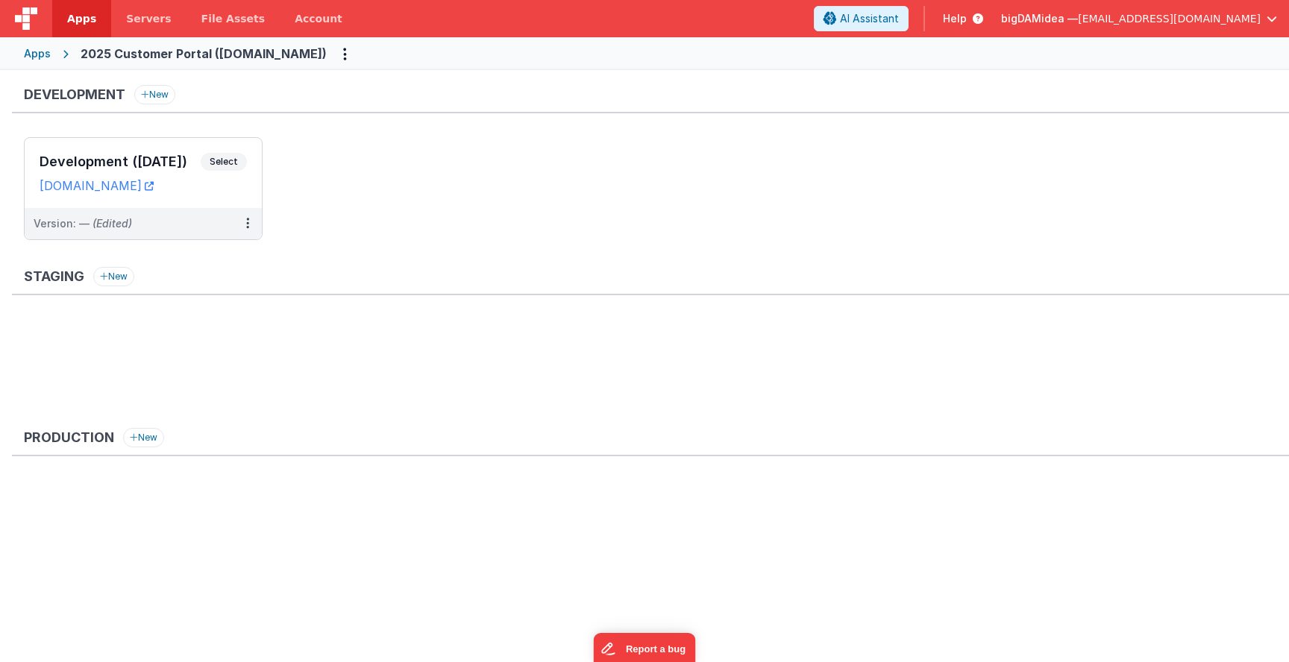
click at [403, 195] on ul "Development ([DATE]) Select URLs [DOMAIN_NAME] Version: — (Edited)" at bounding box center [656, 196] width 1265 height 118
click at [248, 223] on icon at bounding box center [247, 223] width 3 height 1
click at [341, 201] on div at bounding box center [644, 331] width 1289 height 662
click at [147, 19] on span "Servers" at bounding box center [148, 18] width 45 height 15
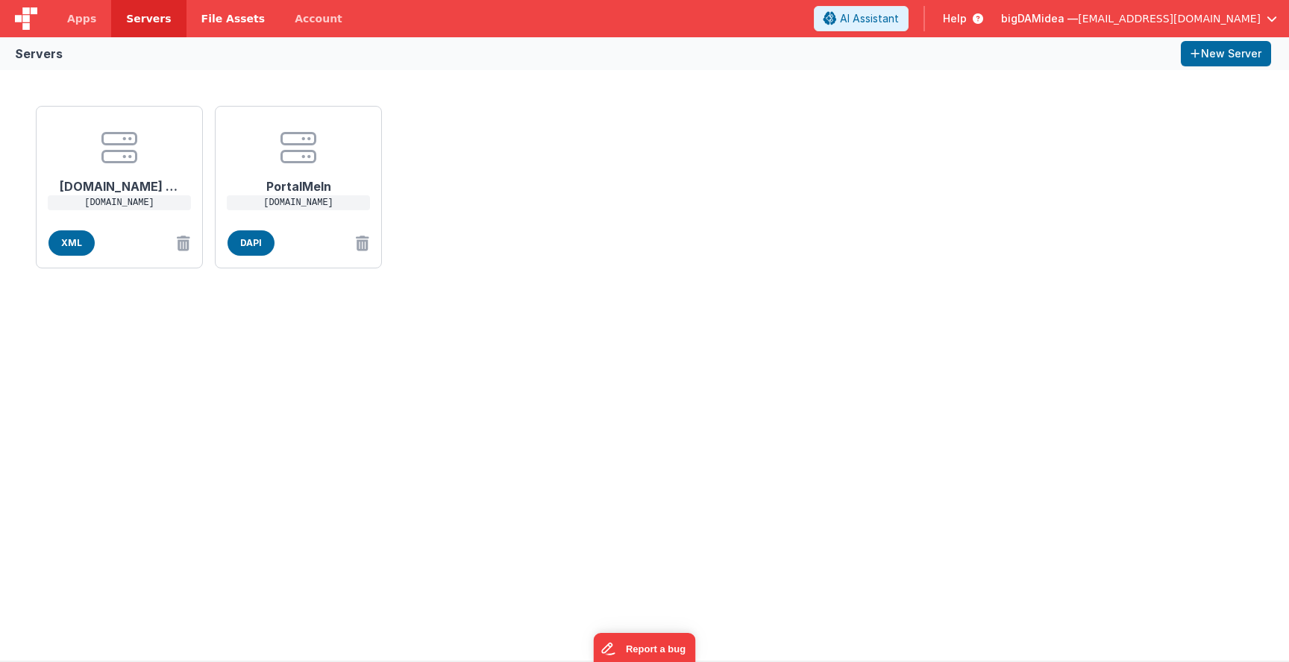
click at [210, 21] on span "File Assets" at bounding box center [233, 18] width 64 height 15
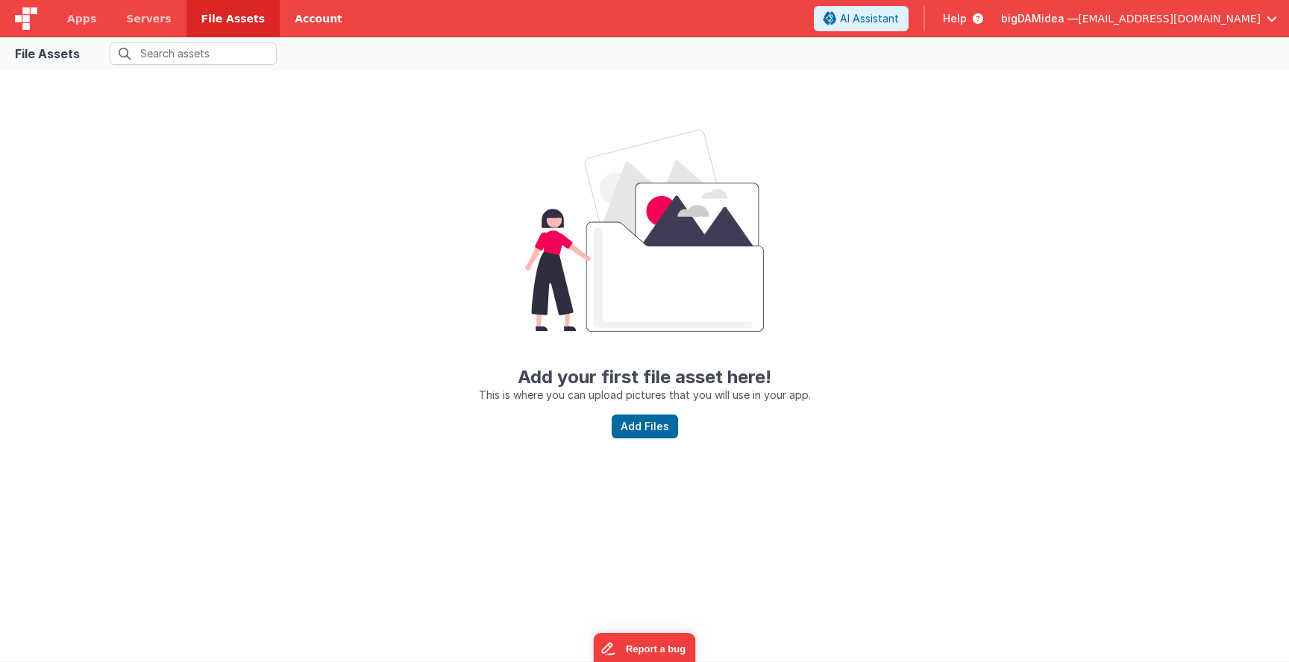
click at [295, 16] on link "Account" at bounding box center [319, 18] width 78 height 37
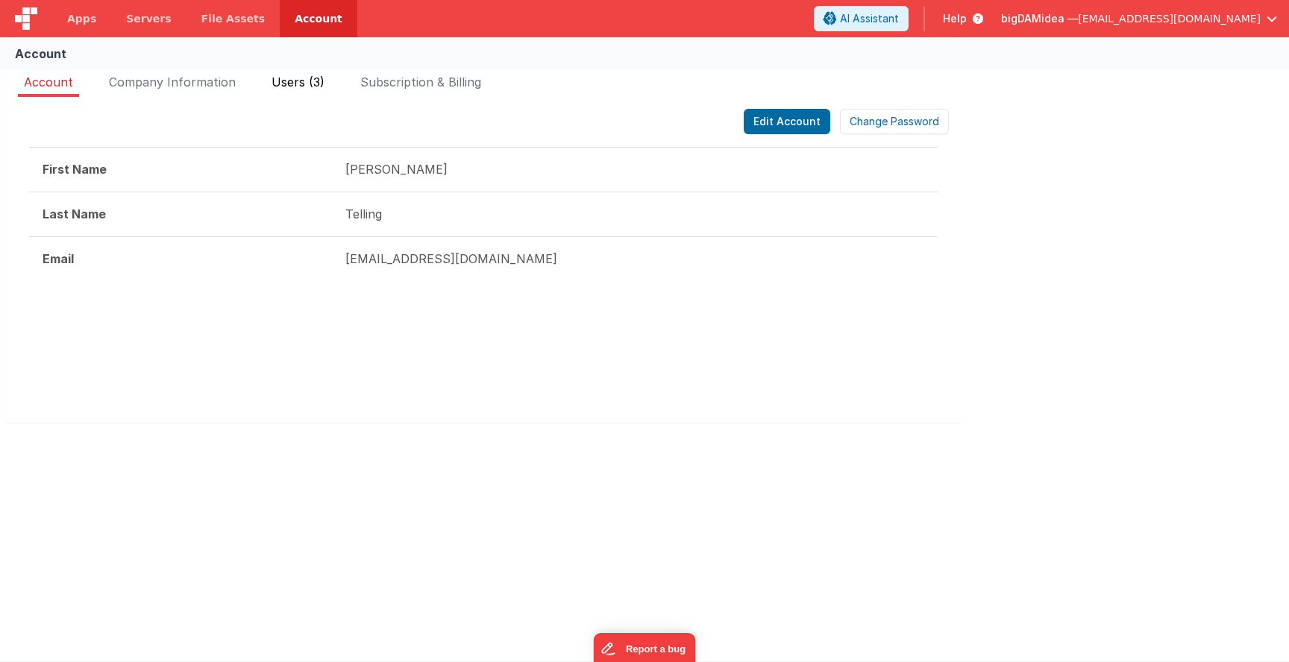
click at [292, 87] on span "Users (3)" at bounding box center [297, 82] width 53 height 15
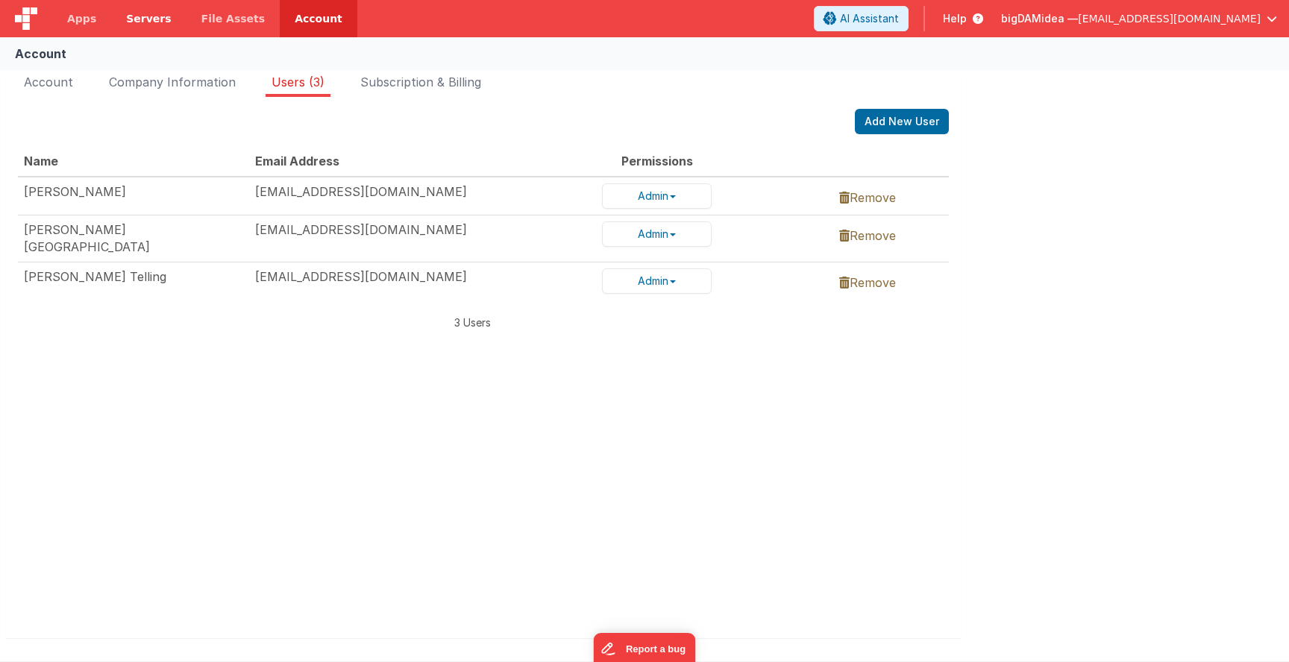
click at [138, 15] on span "Servers" at bounding box center [148, 18] width 45 height 15
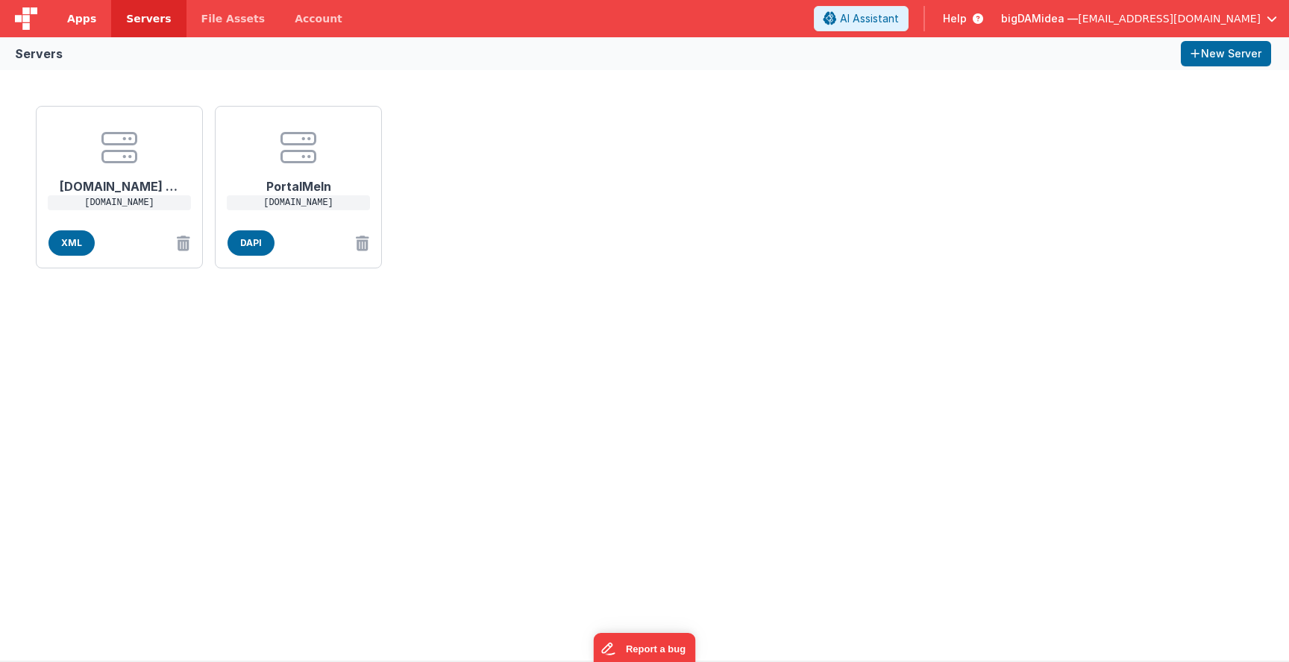
click at [75, 13] on span "Apps" at bounding box center [81, 18] width 29 height 15
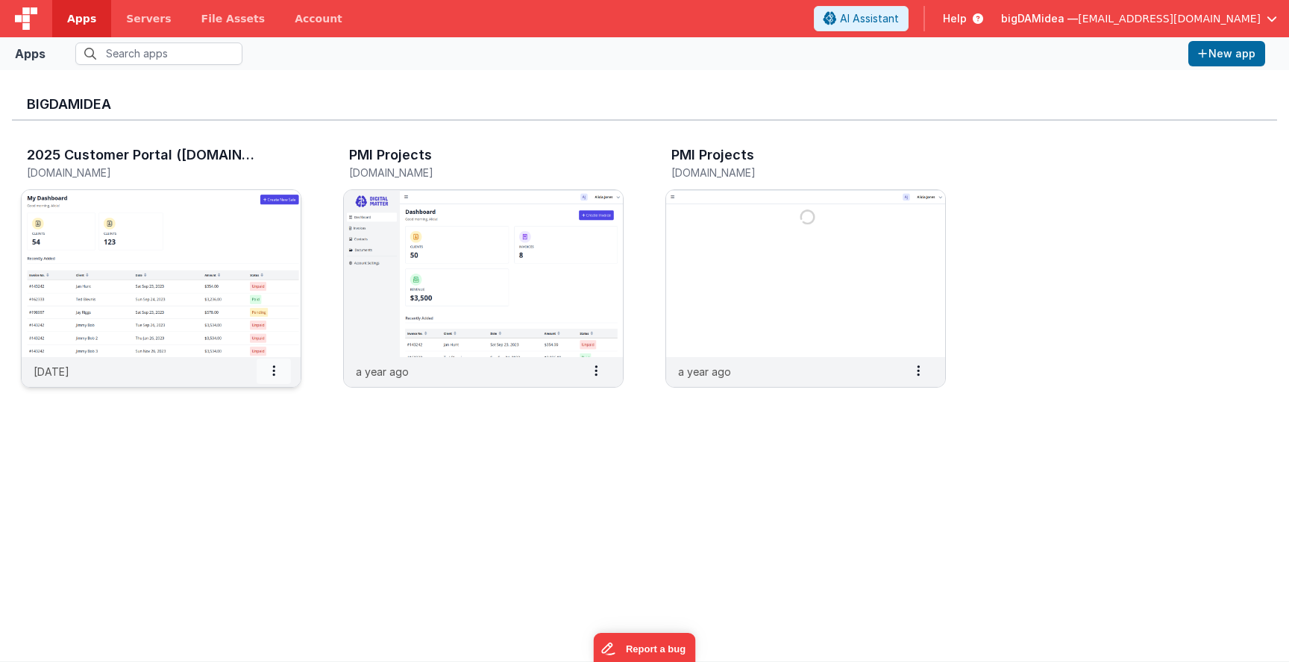
click at [270, 371] on span at bounding box center [274, 371] width 34 height 25
click at [240, 397] on span "Settings" at bounding box center [236, 397] width 42 height 13
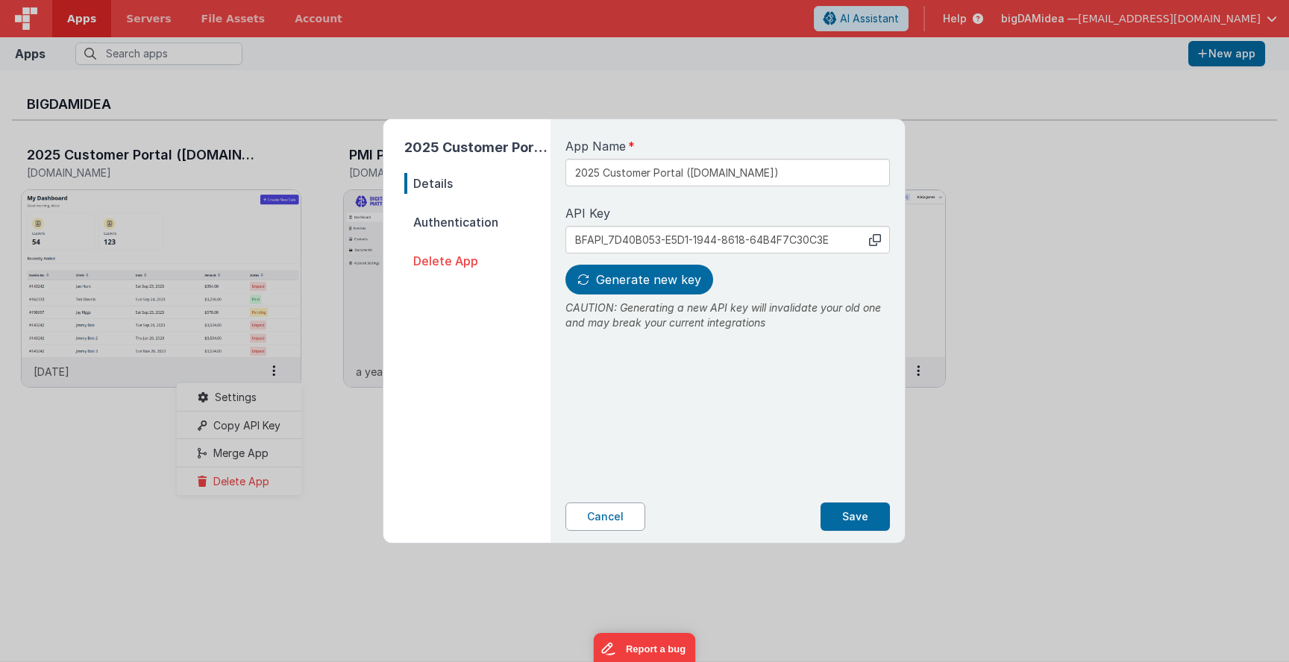
click at [604, 515] on button "Cancel" at bounding box center [605, 517] width 80 height 28
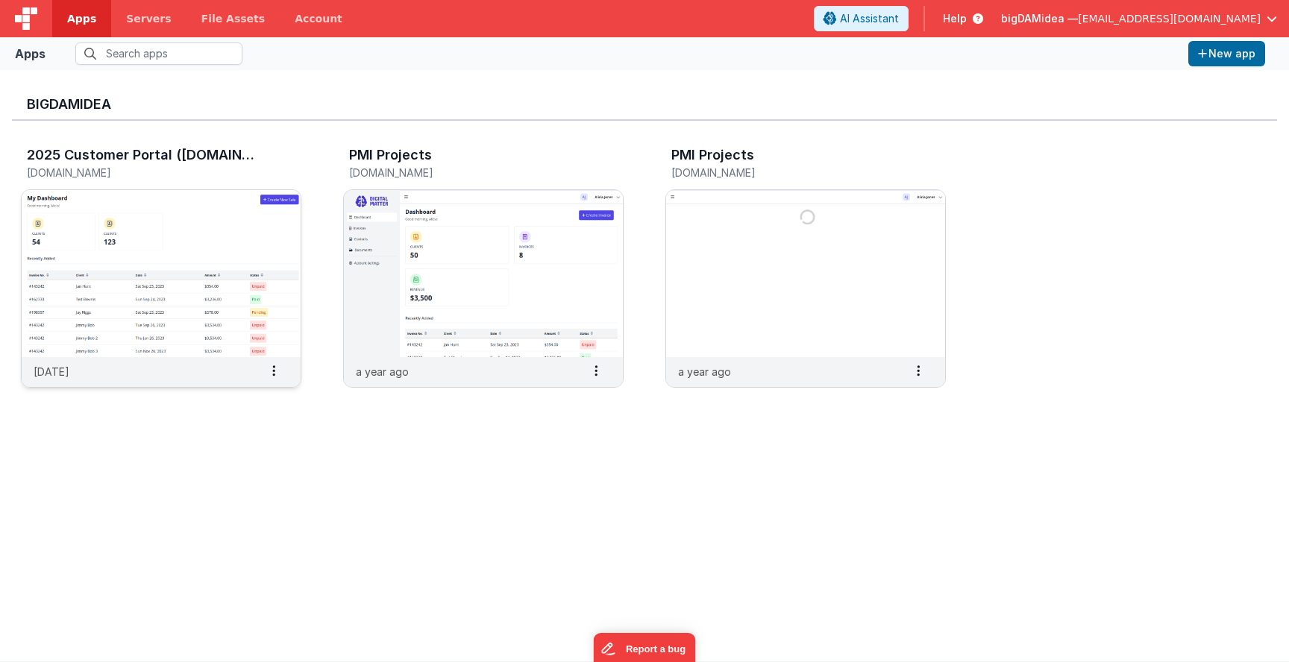
click at [175, 217] on img at bounding box center [161, 273] width 279 height 167
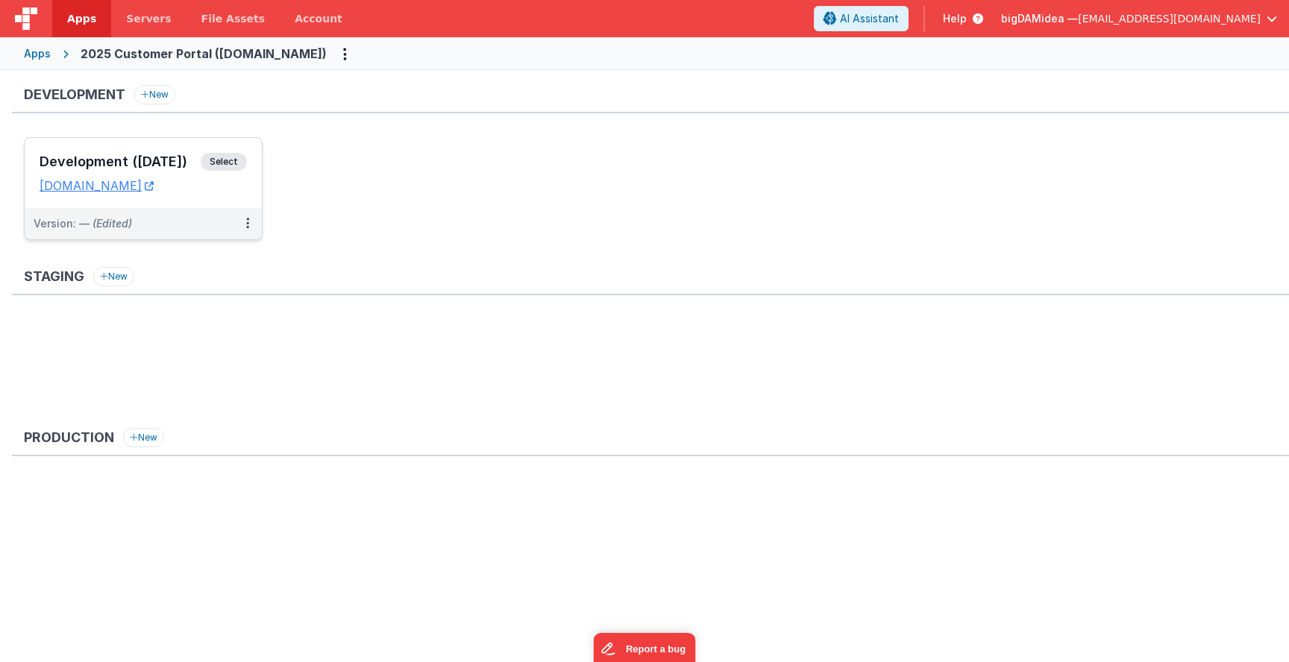
click at [126, 223] on span "(Edited)" at bounding box center [112, 223] width 40 height 13
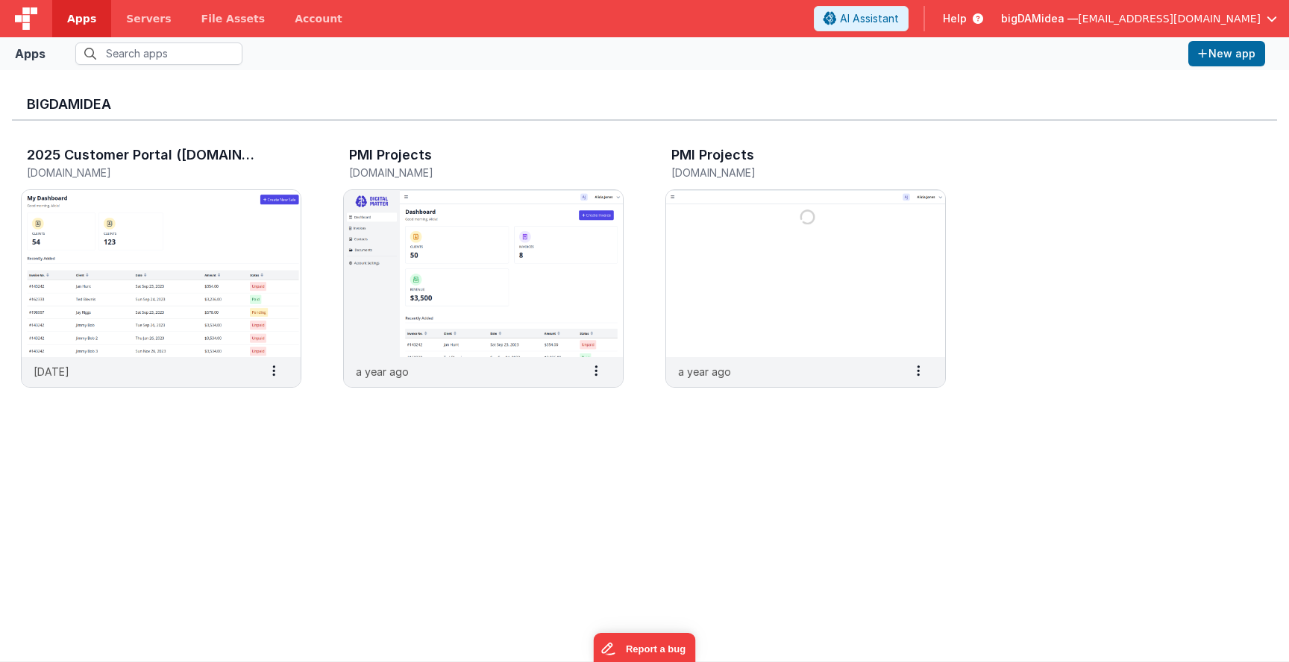
click at [126, 223] on img at bounding box center [161, 273] width 279 height 167
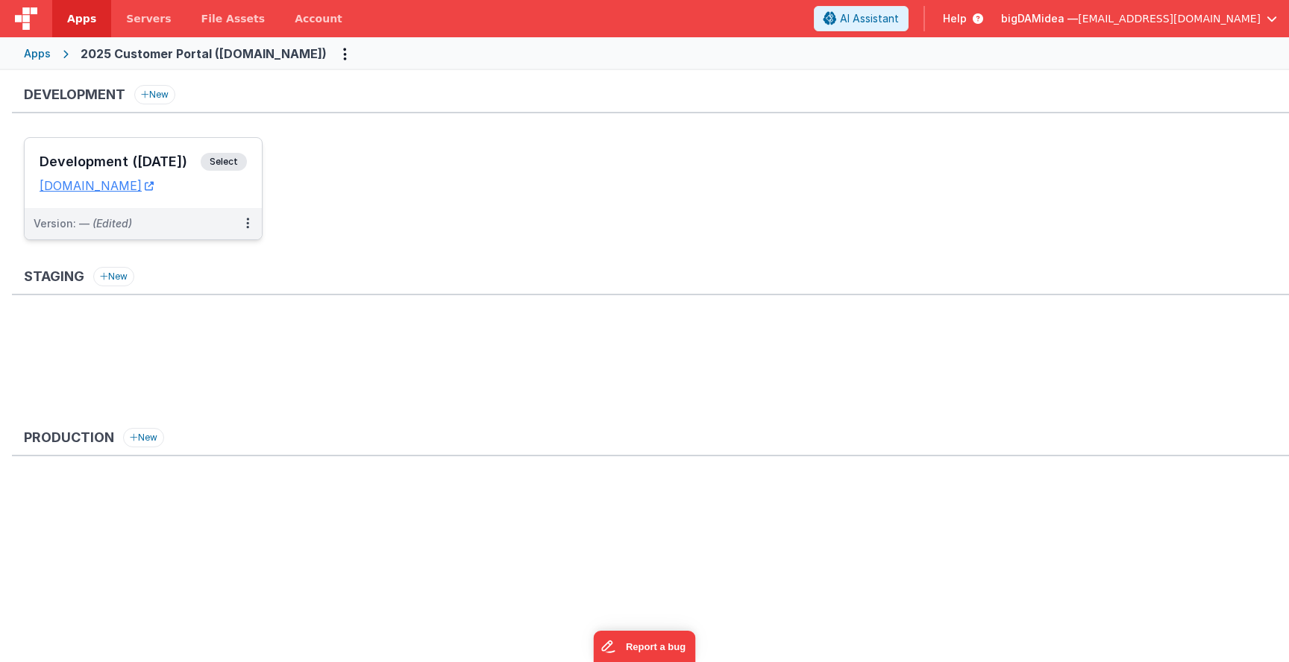
click at [224, 158] on span "Select" at bounding box center [224, 162] width 46 height 18
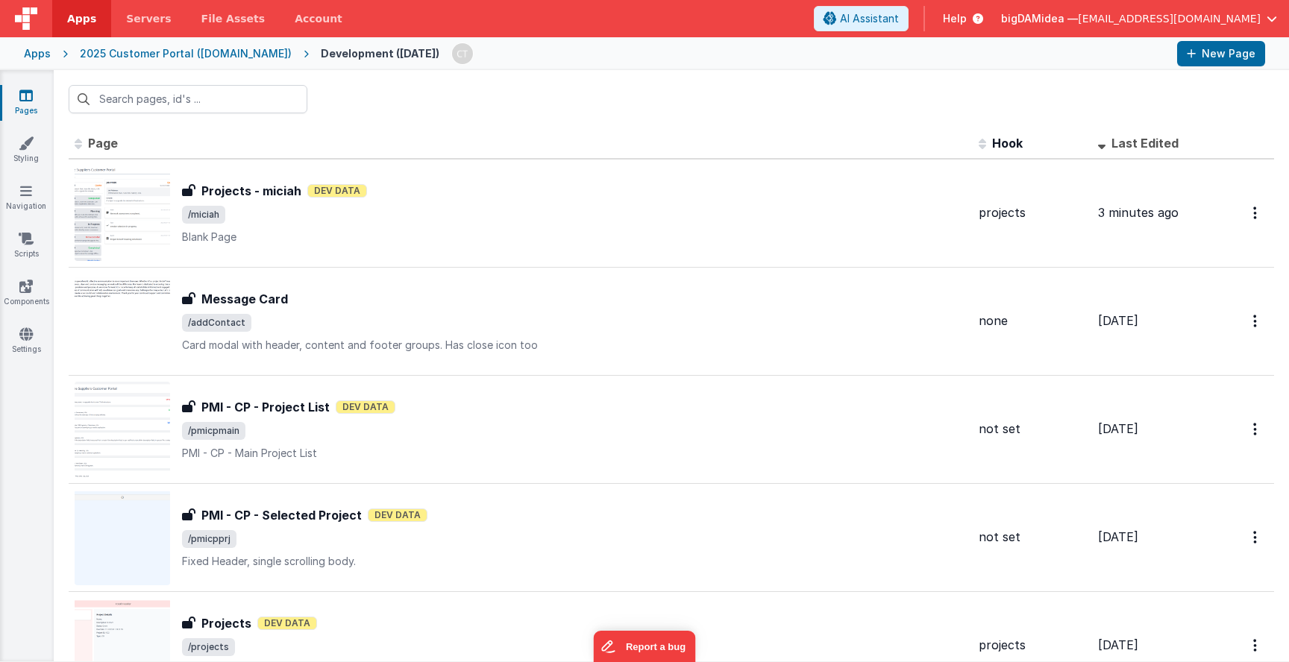
click at [200, 51] on div "2025 Customer Portal ([DOMAIN_NAME])" at bounding box center [186, 53] width 212 height 15
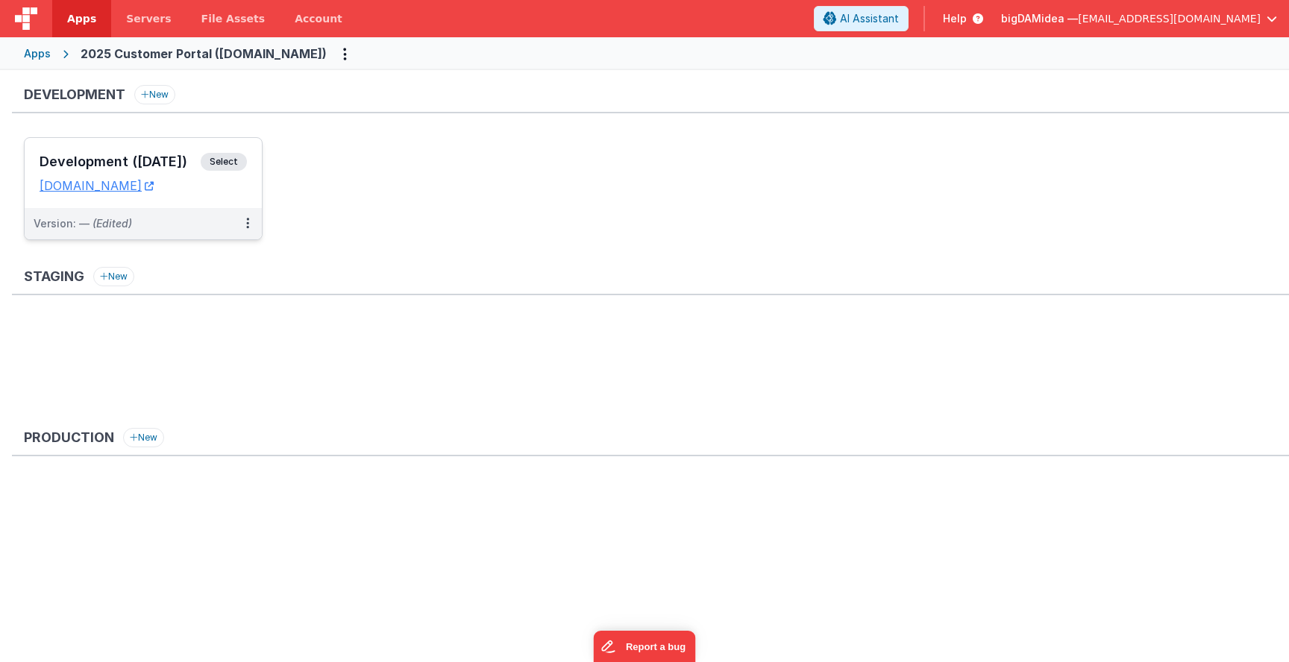
click at [221, 159] on span "Select" at bounding box center [224, 162] width 46 height 18
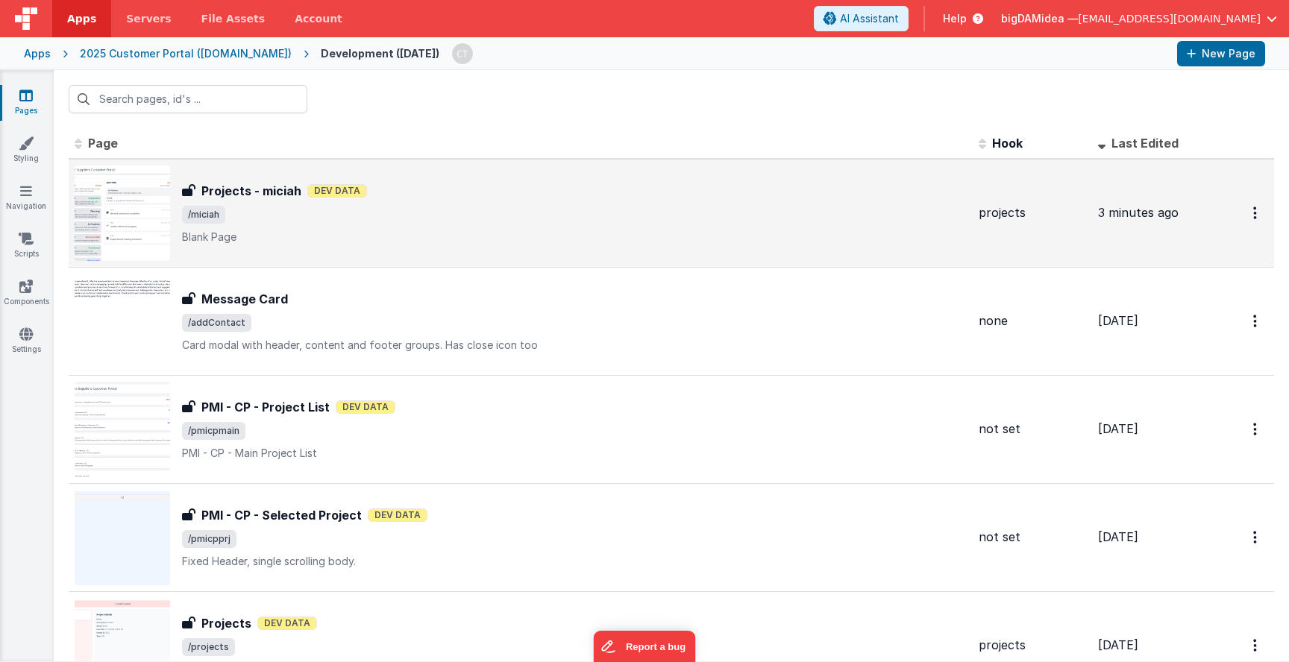
click at [273, 187] on h3 "Projects - miciah" at bounding box center [251, 191] width 100 height 18
